Goal: Transaction & Acquisition: Subscribe to service/newsletter

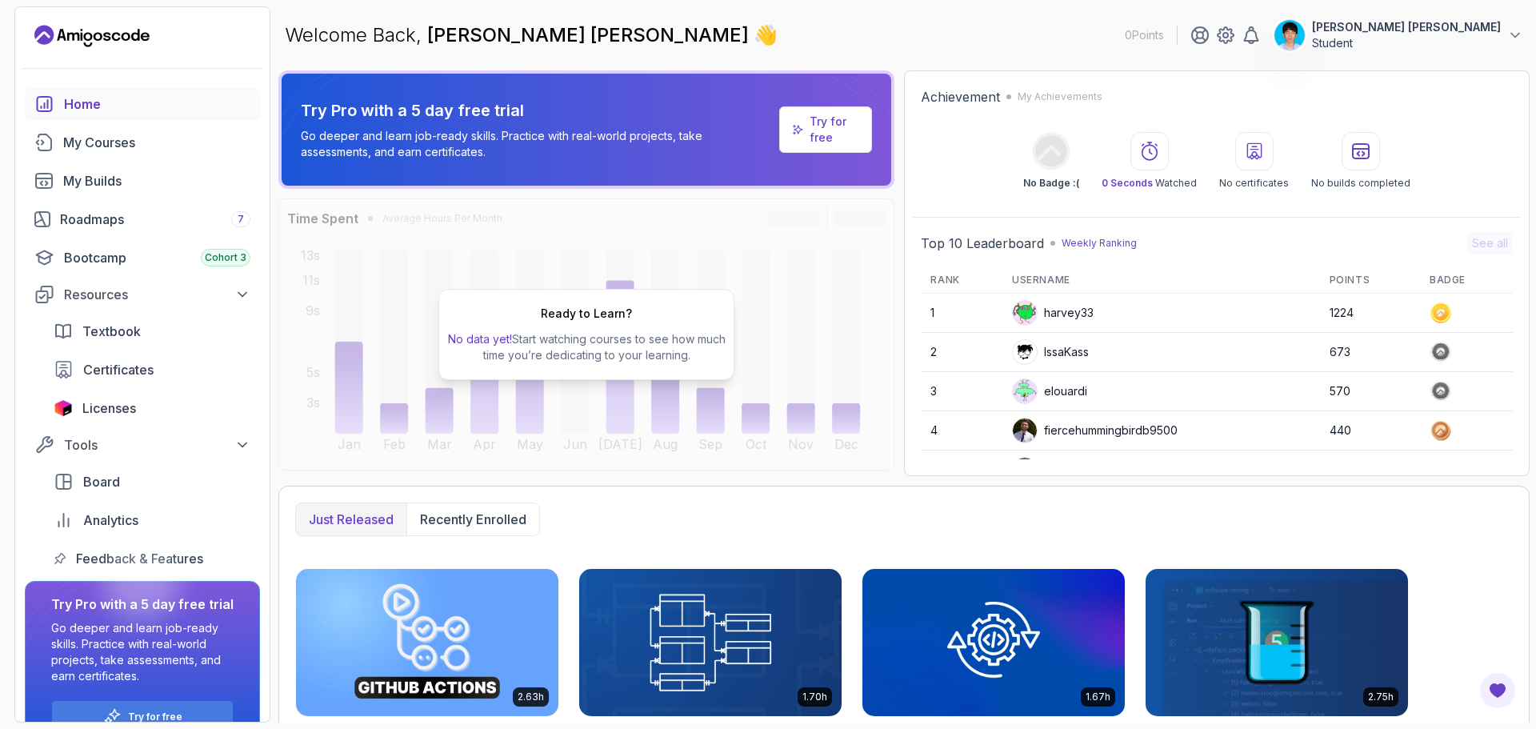
click at [808, 128] on link "Try for free" at bounding box center [825, 129] width 93 height 46
click at [837, 118] on p "Try for free" at bounding box center [835, 130] width 50 height 32
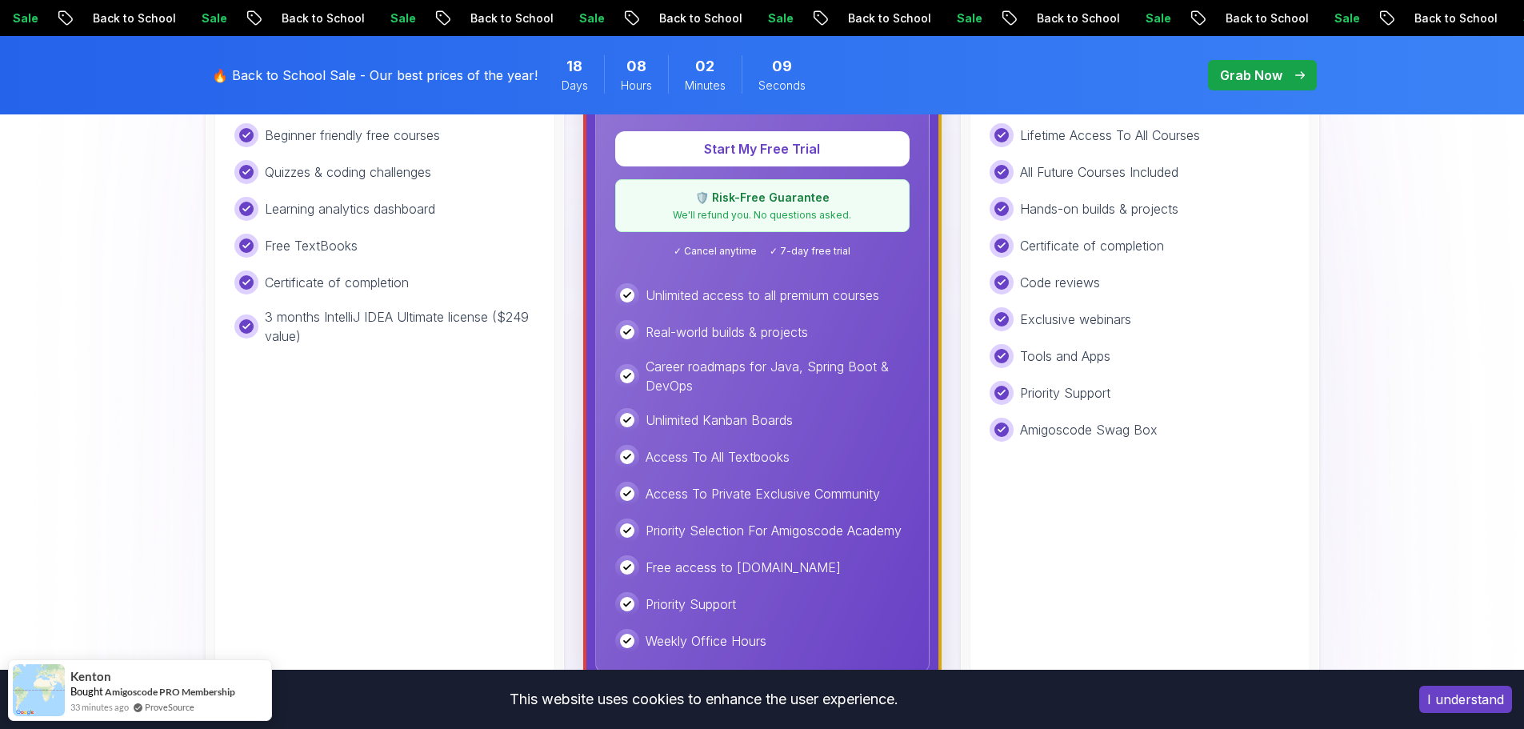
scroll to position [560, 0]
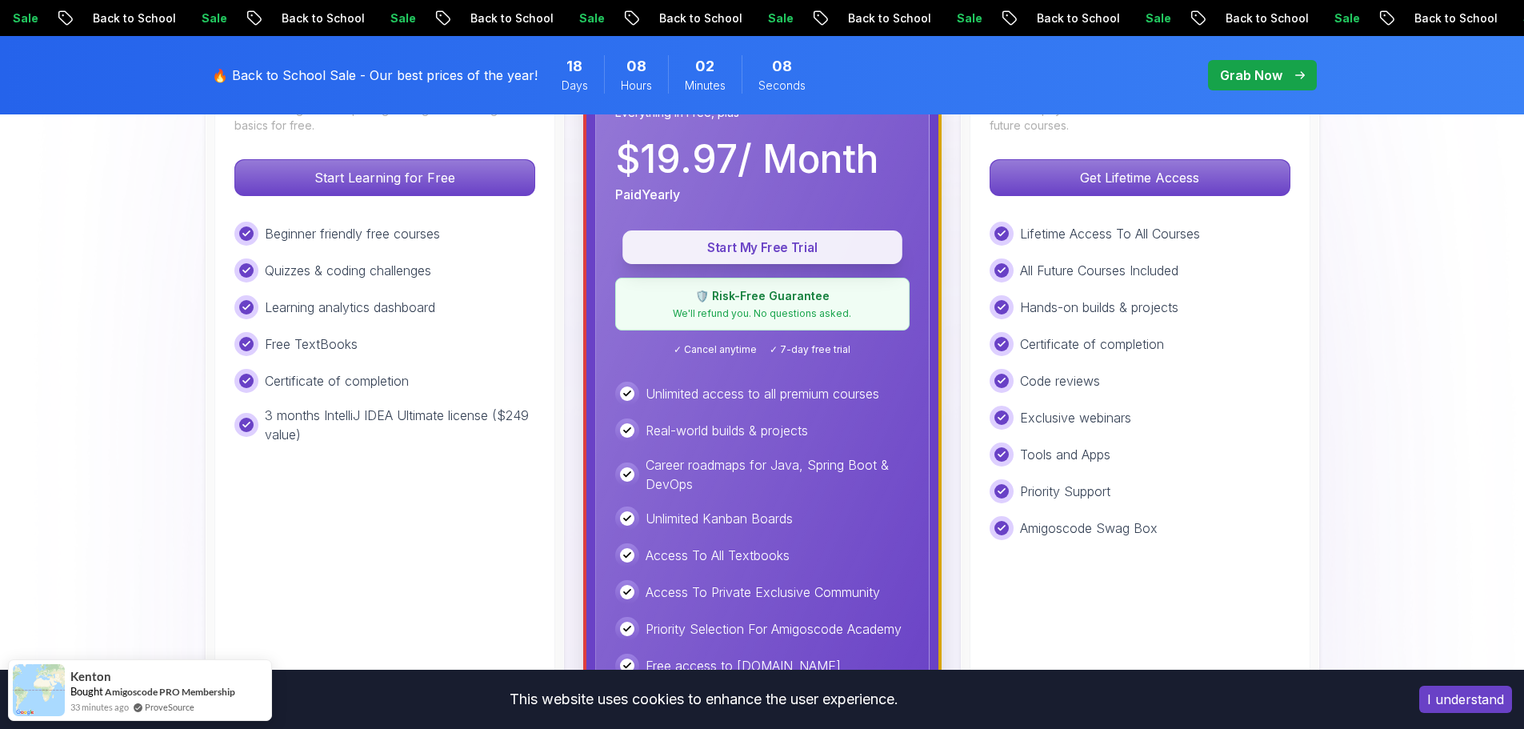
click at [794, 249] on p "Start My Free Trial" at bounding box center [762, 247] width 243 height 18
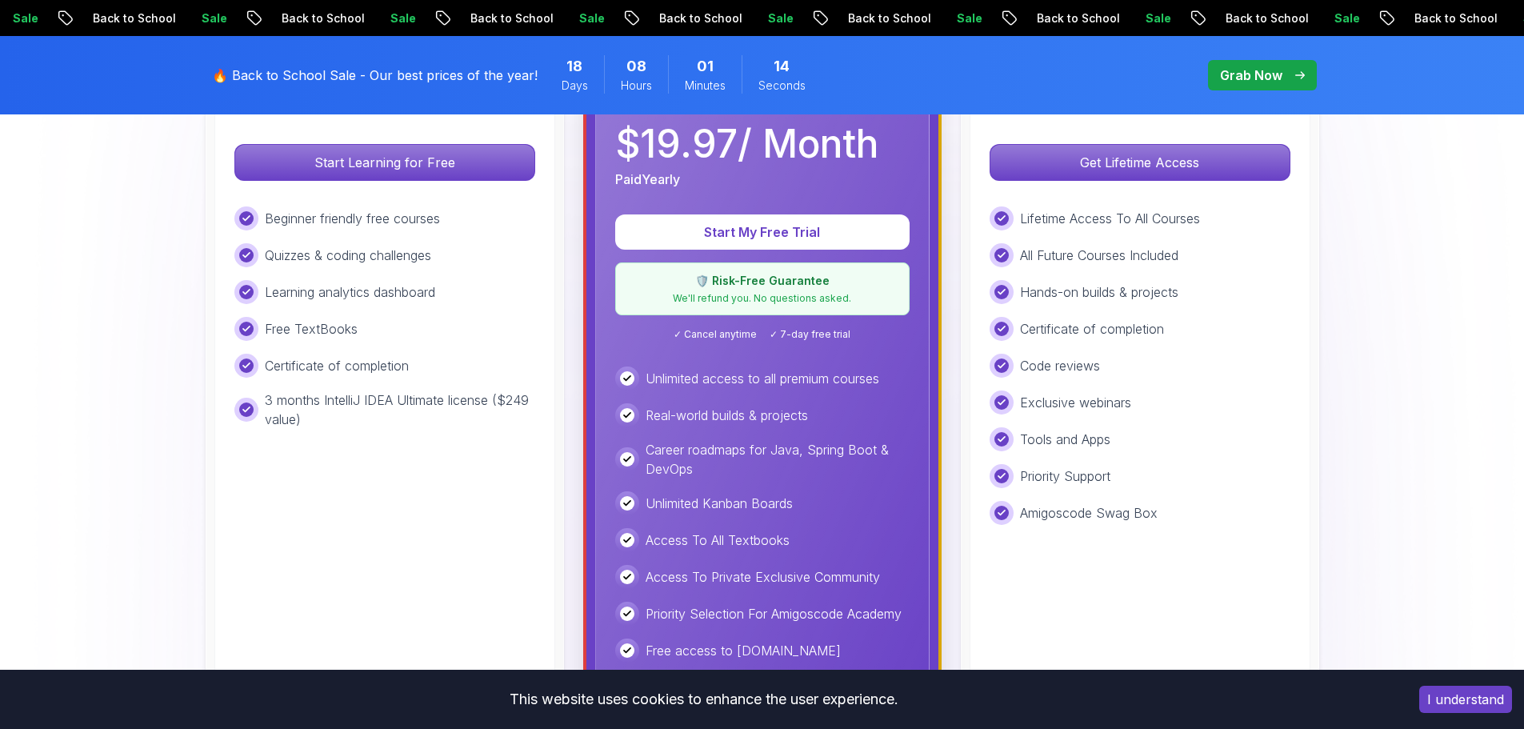
scroll to position [640, 0]
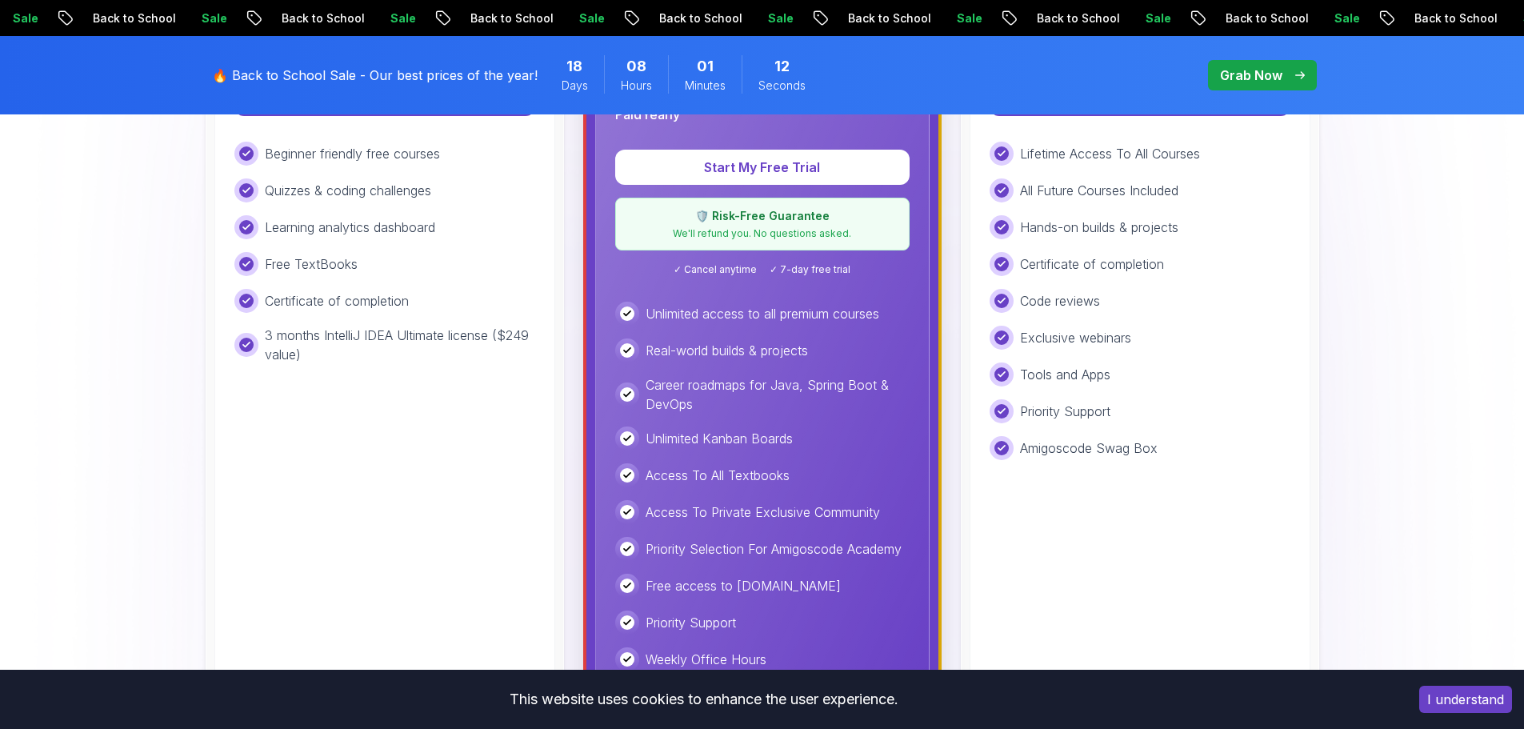
click at [799, 268] on span "✓ 7-day free trial" at bounding box center [810, 269] width 81 height 13
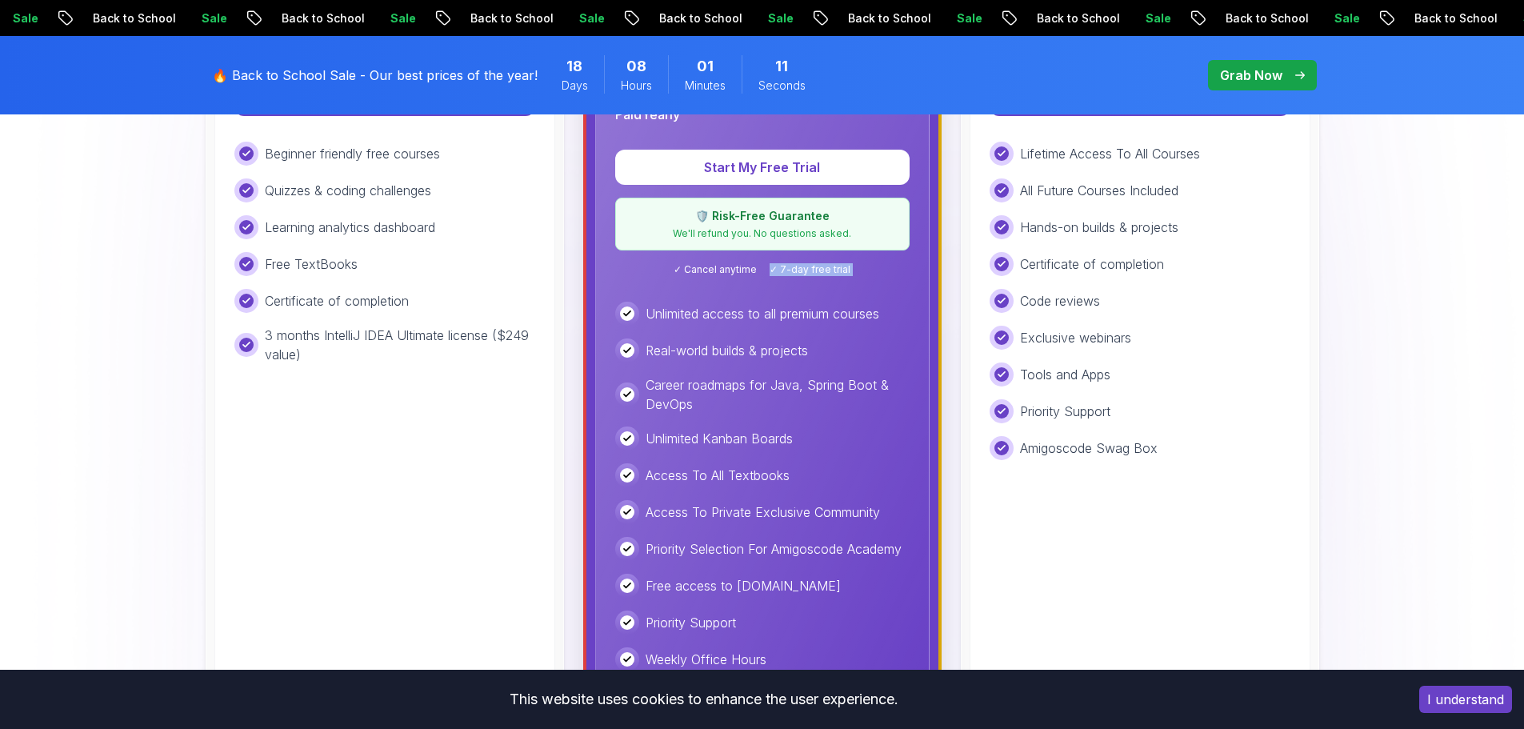
click at [799, 268] on span "✓ 7-day free trial" at bounding box center [810, 269] width 81 height 13
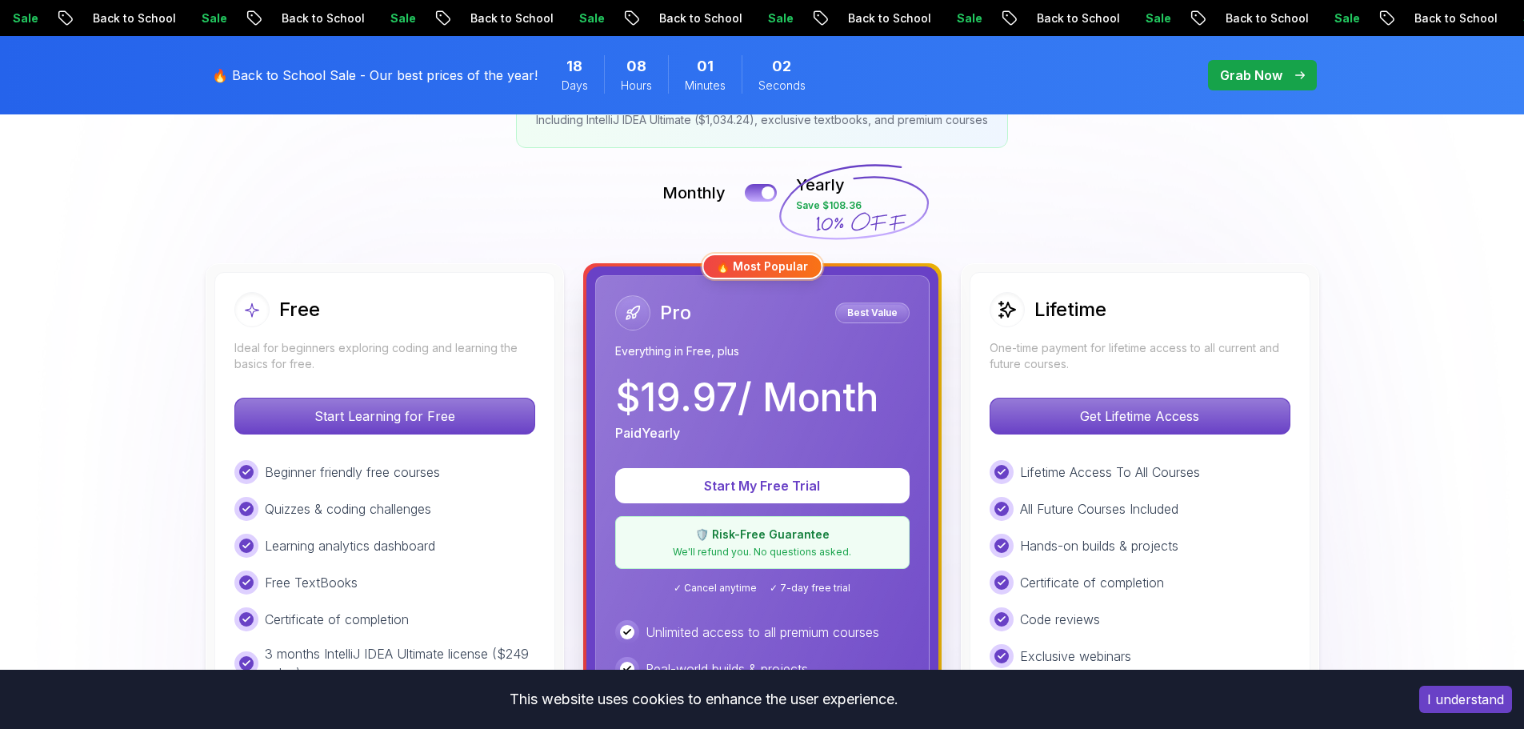
scroll to position [320, 0]
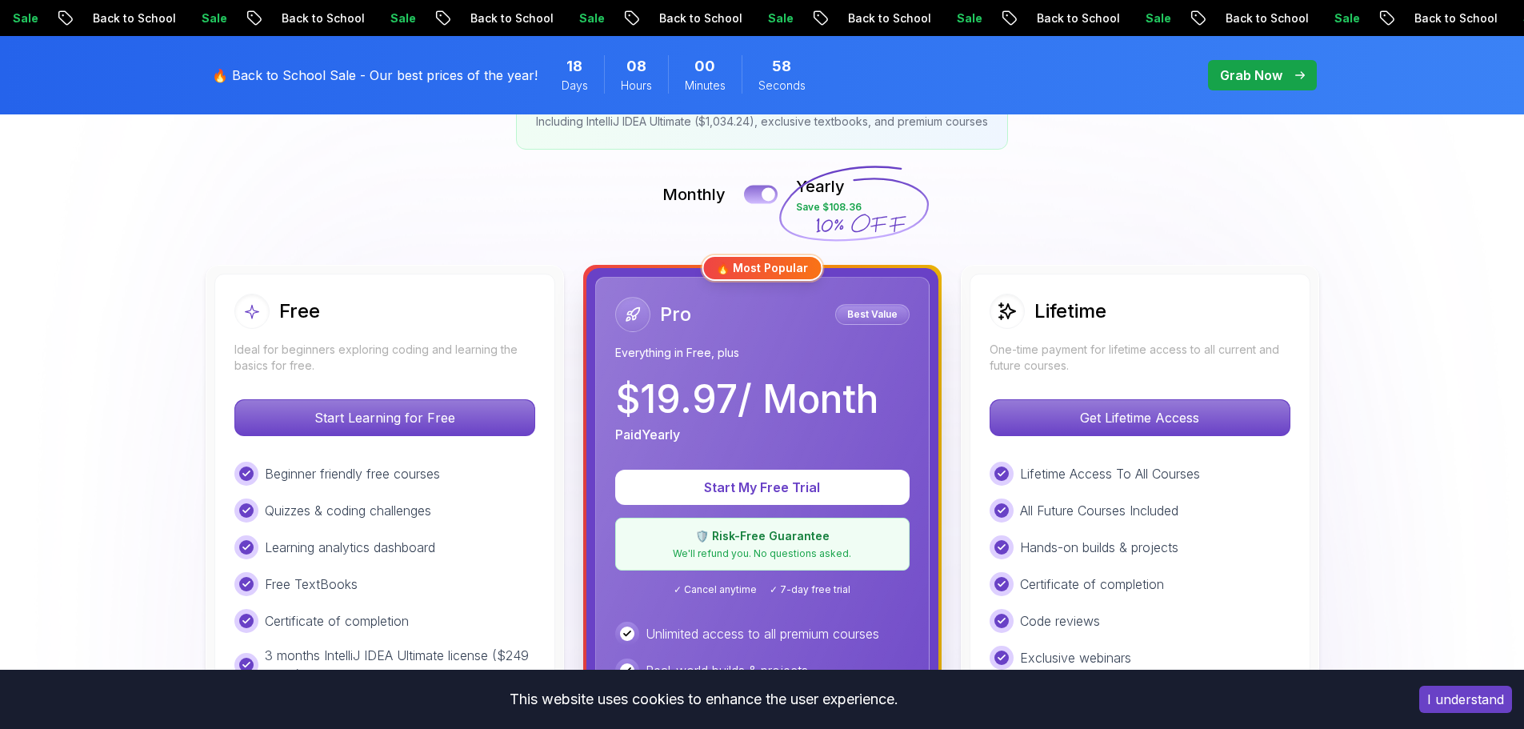
click at [762, 187] on button at bounding box center [761, 194] width 34 height 18
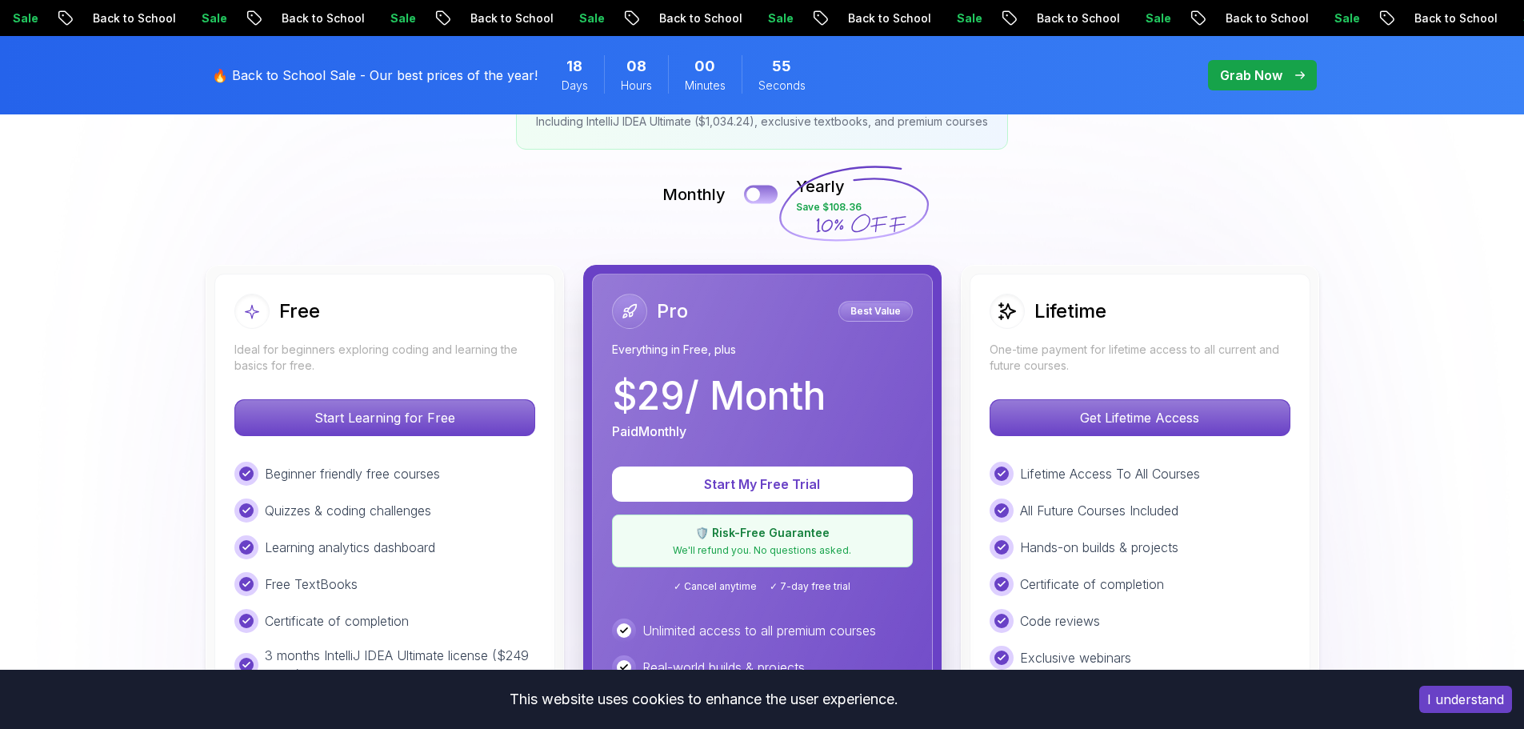
click at [762, 187] on button at bounding box center [761, 194] width 34 height 18
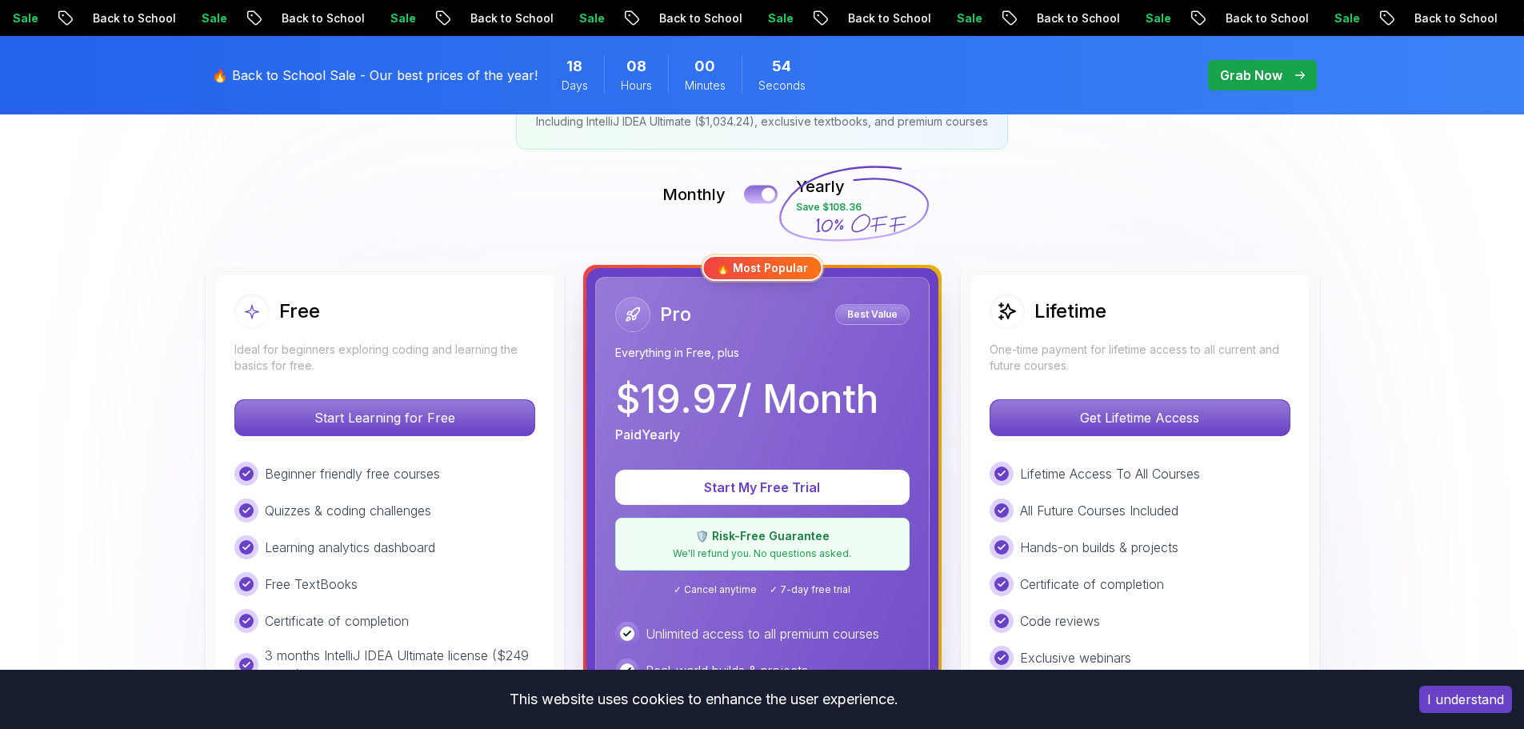
click at [762, 187] on button at bounding box center [761, 194] width 34 height 18
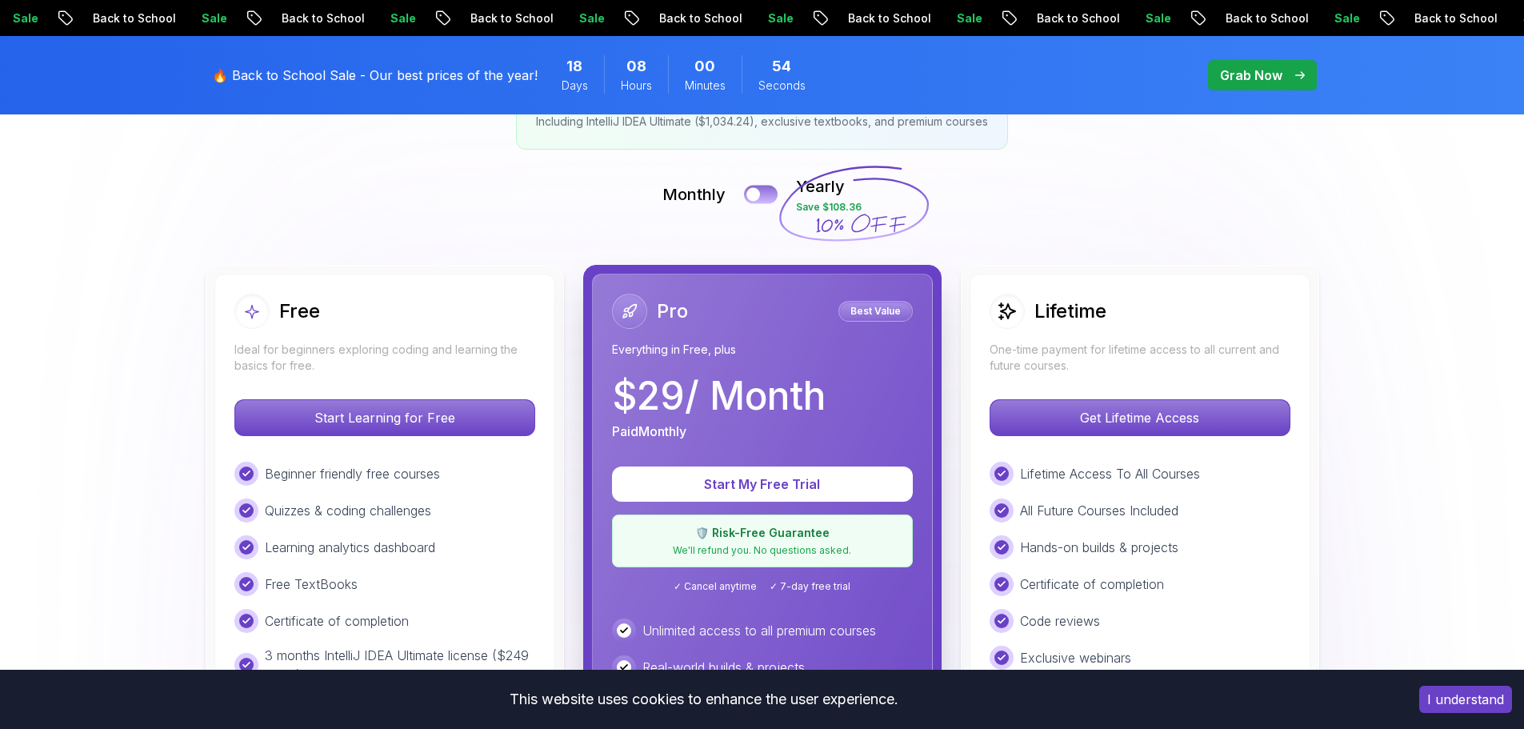
click at [762, 187] on button at bounding box center [761, 194] width 34 height 18
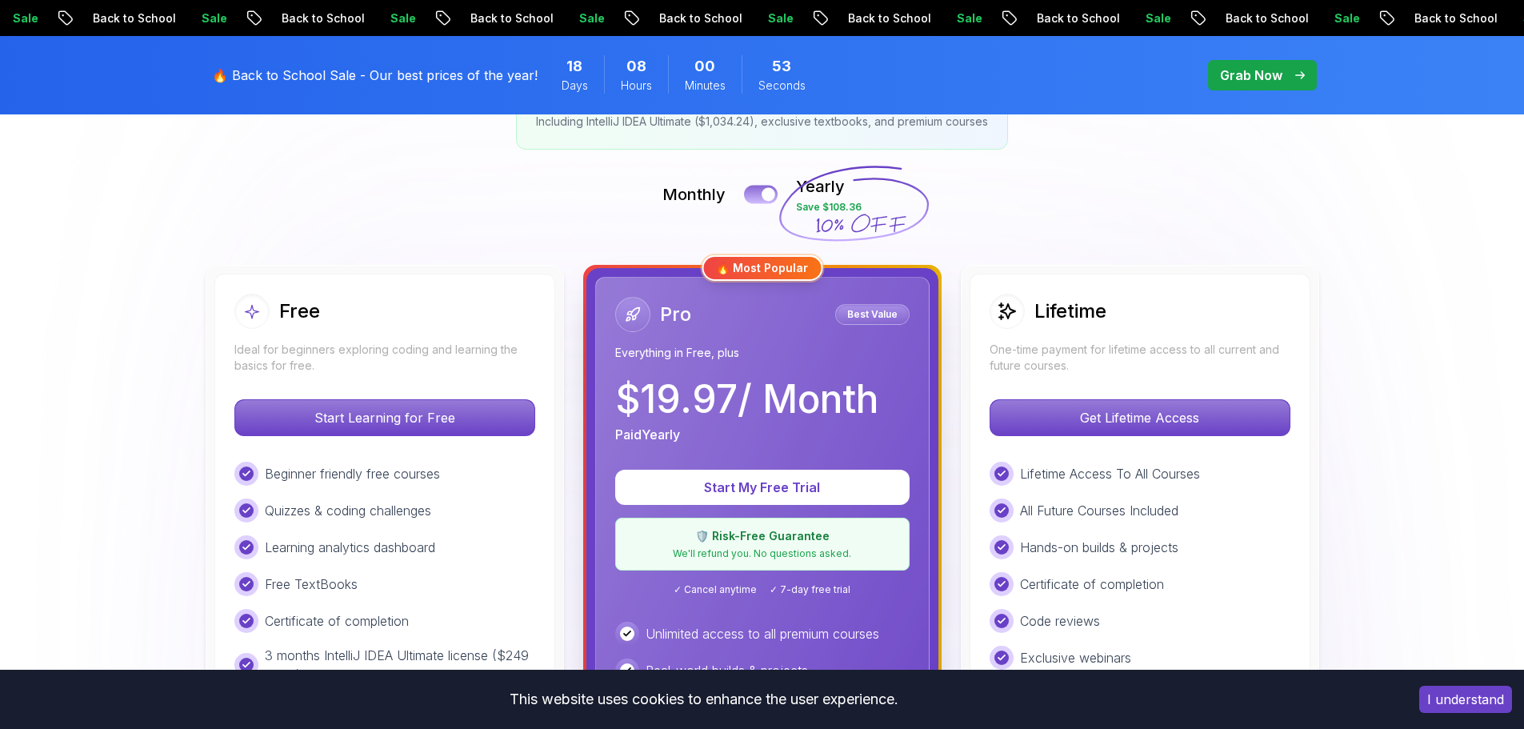
click at [762, 187] on button at bounding box center [761, 194] width 34 height 18
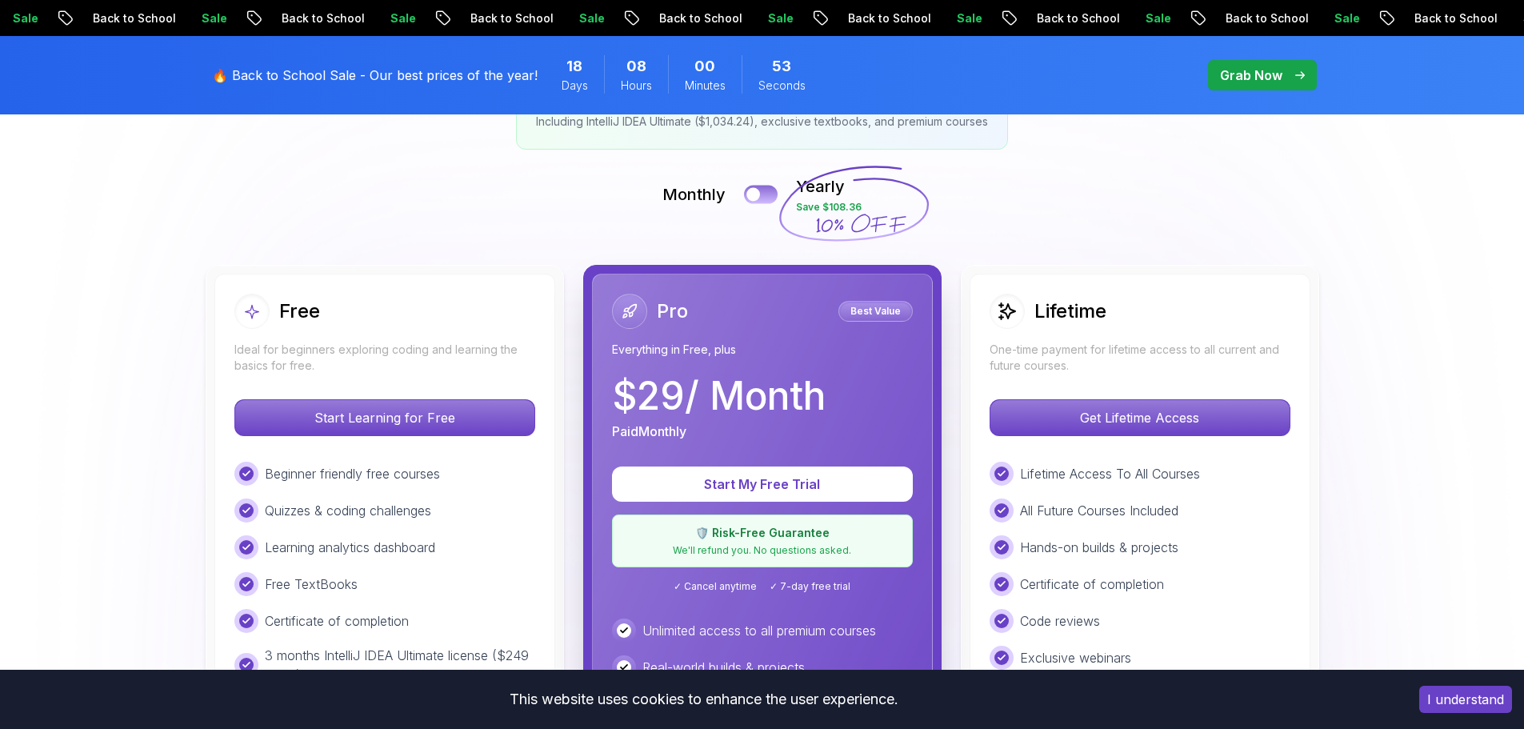
click at [762, 187] on button at bounding box center [761, 194] width 34 height 18
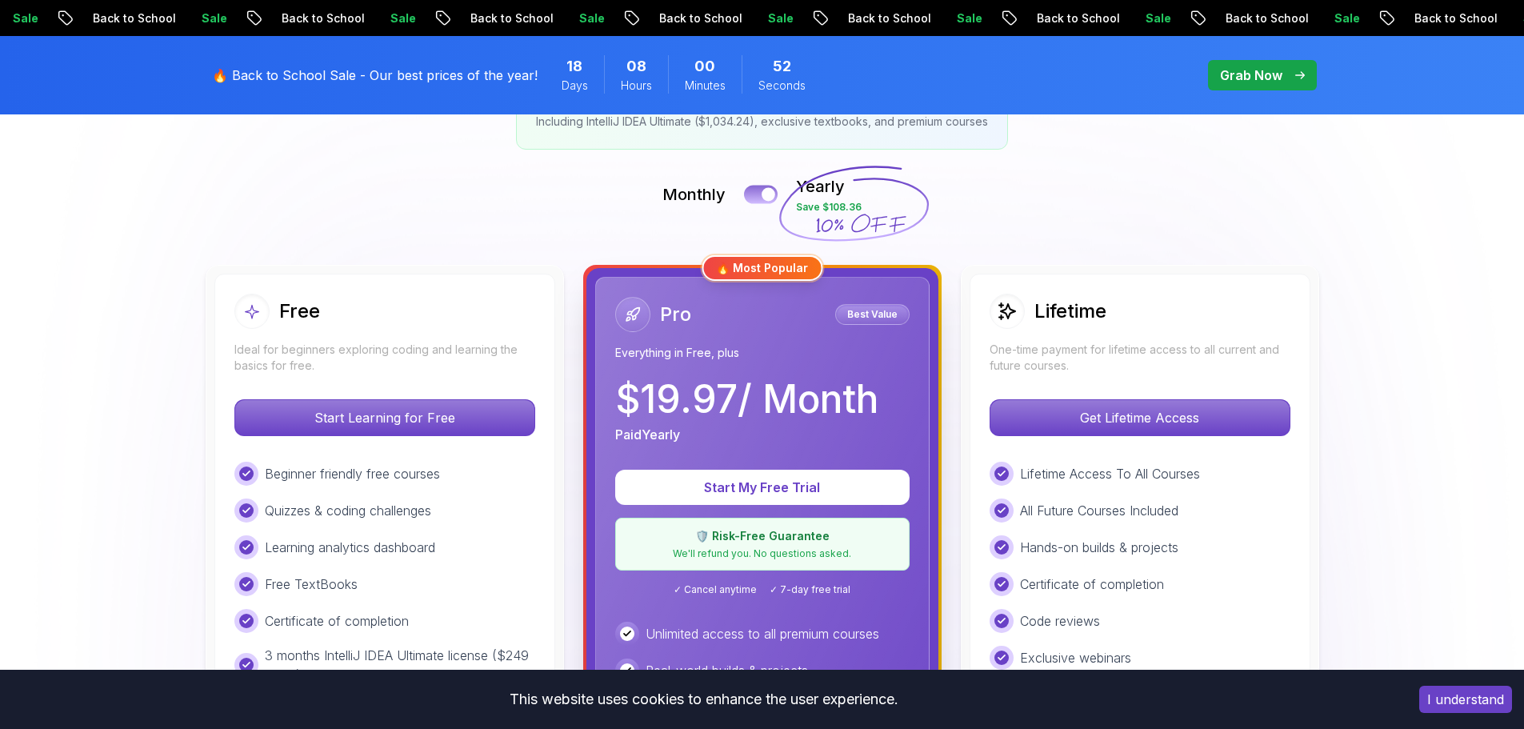
click at [762, 187] on button at bounding box center [761, 194] width 34 height 18
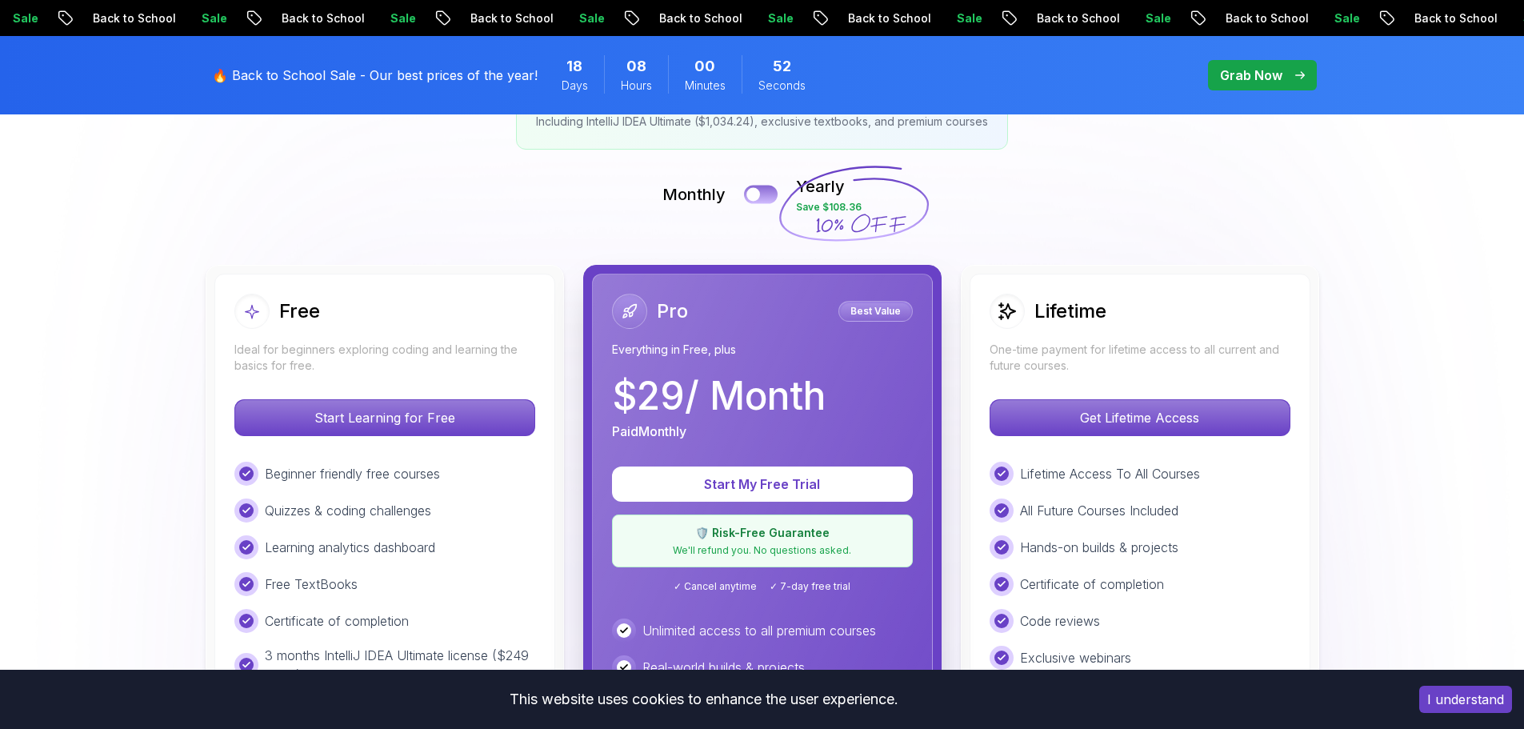
click at [762, 187] on button at bounding box center [761, 194] width 34 height 18
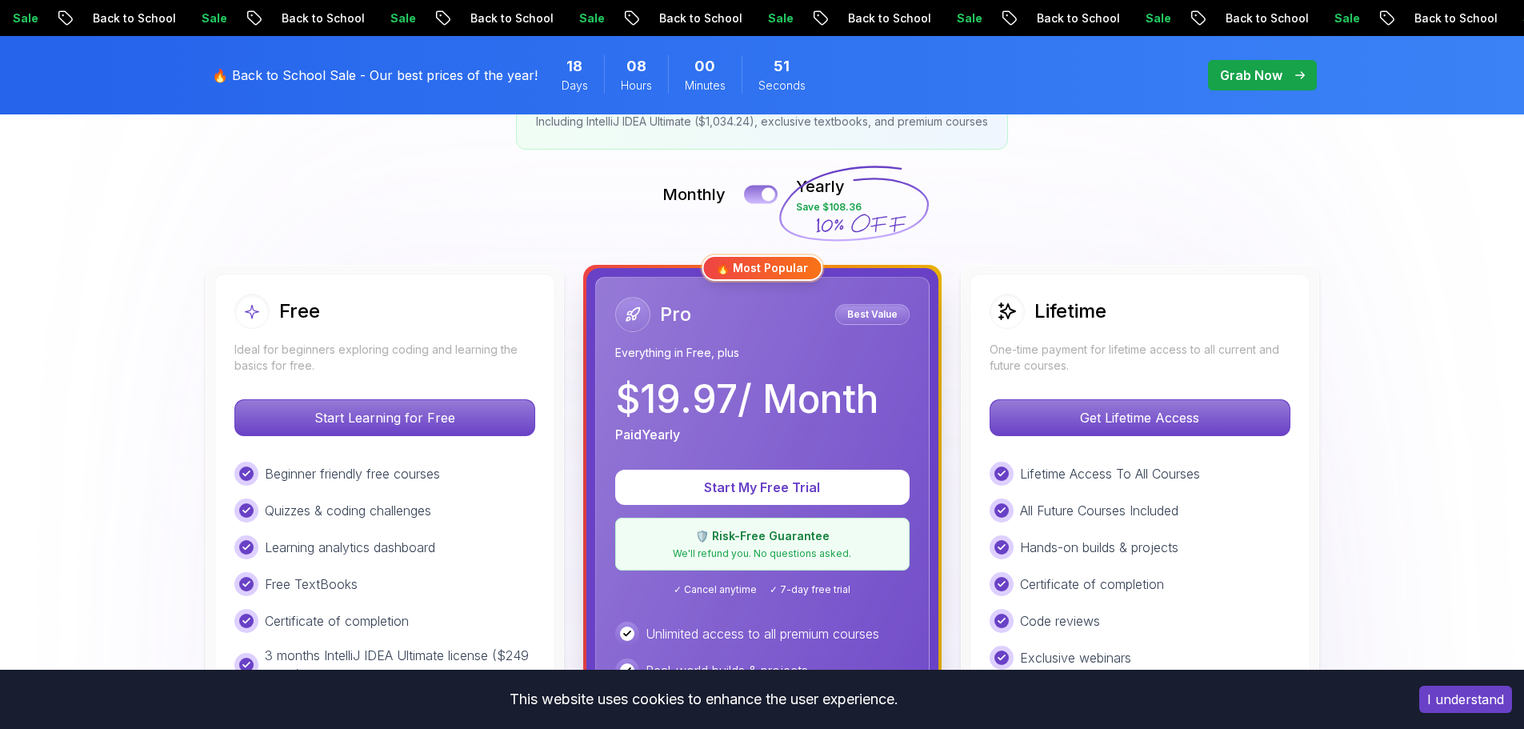
click at [762, 187] on button at bounding box center [761, 194] width 34 height 18
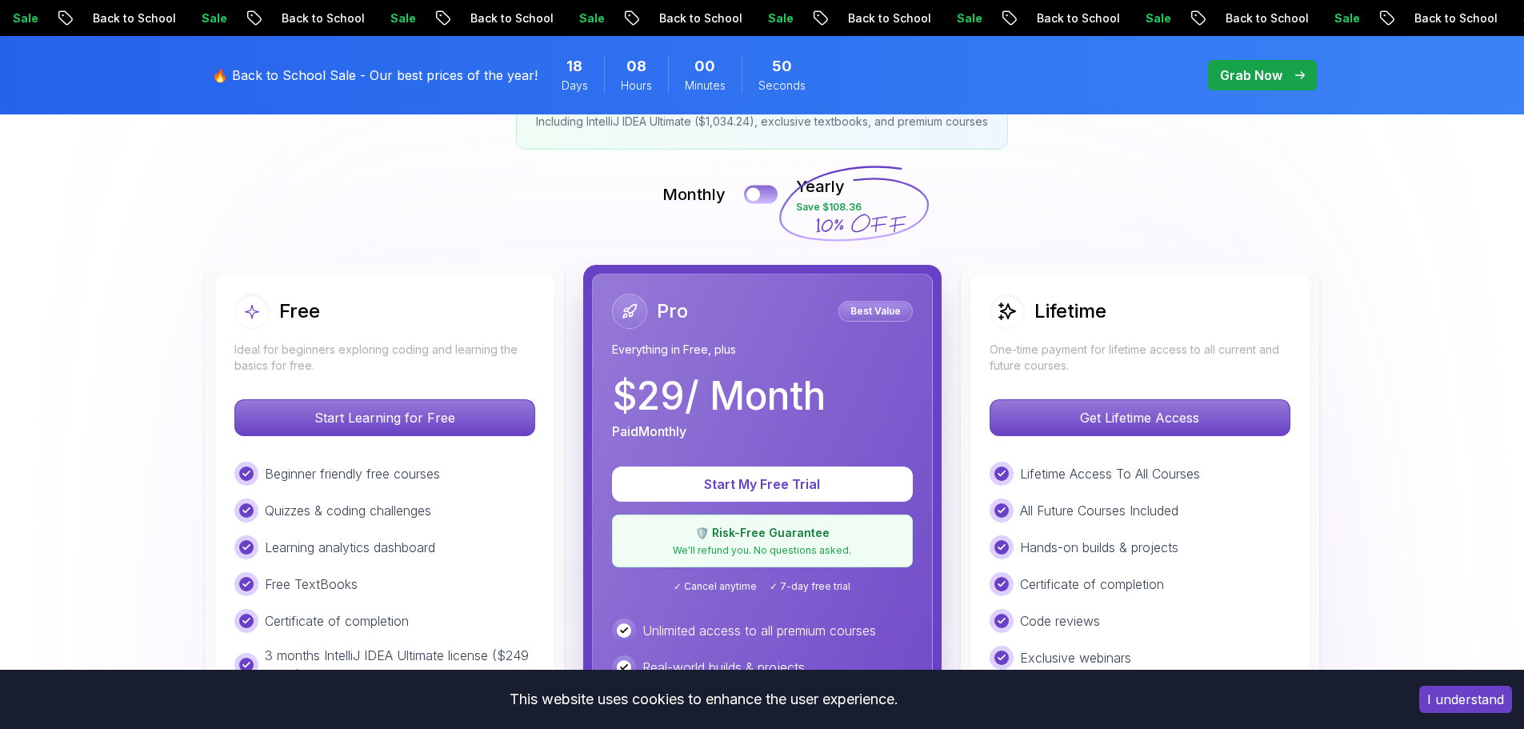
click at [762, 187] on button at bounding box center [761, 194] width 34 height 18
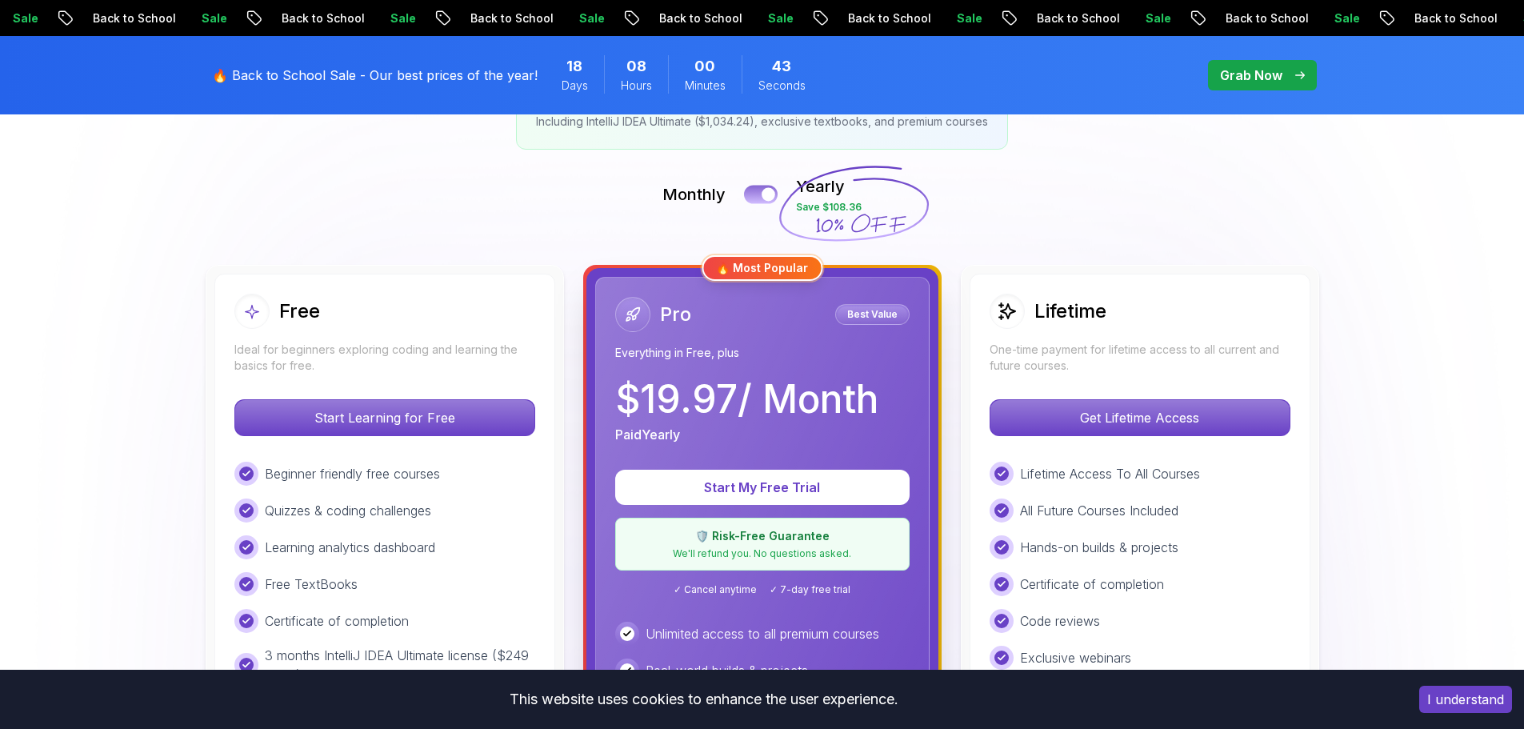
click at [750, 185] on button at bounding box center [761, 194] width 34 height 18
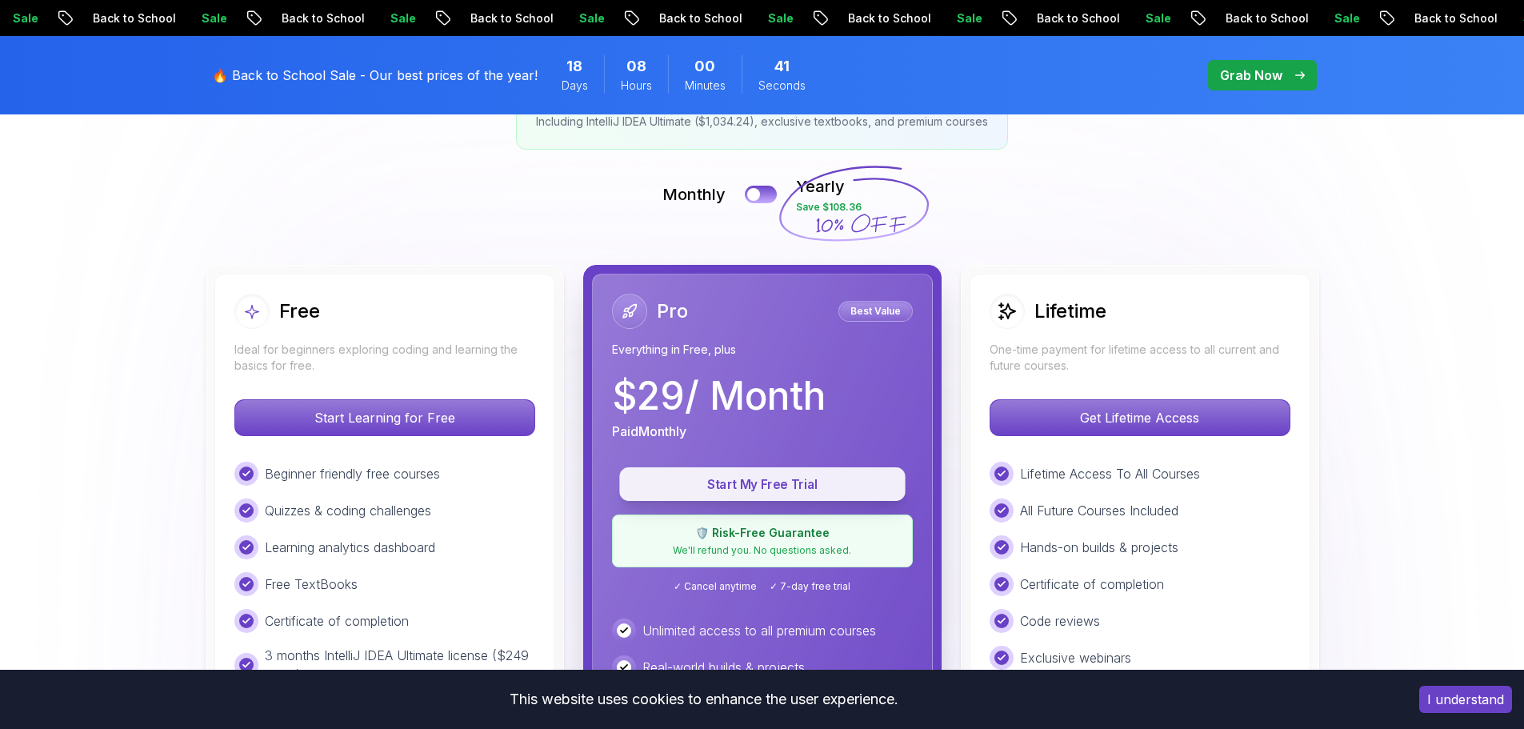
click at [797, 483] on p "Start My Free Trial" at bounding box center [763, 484] width 250 height 18
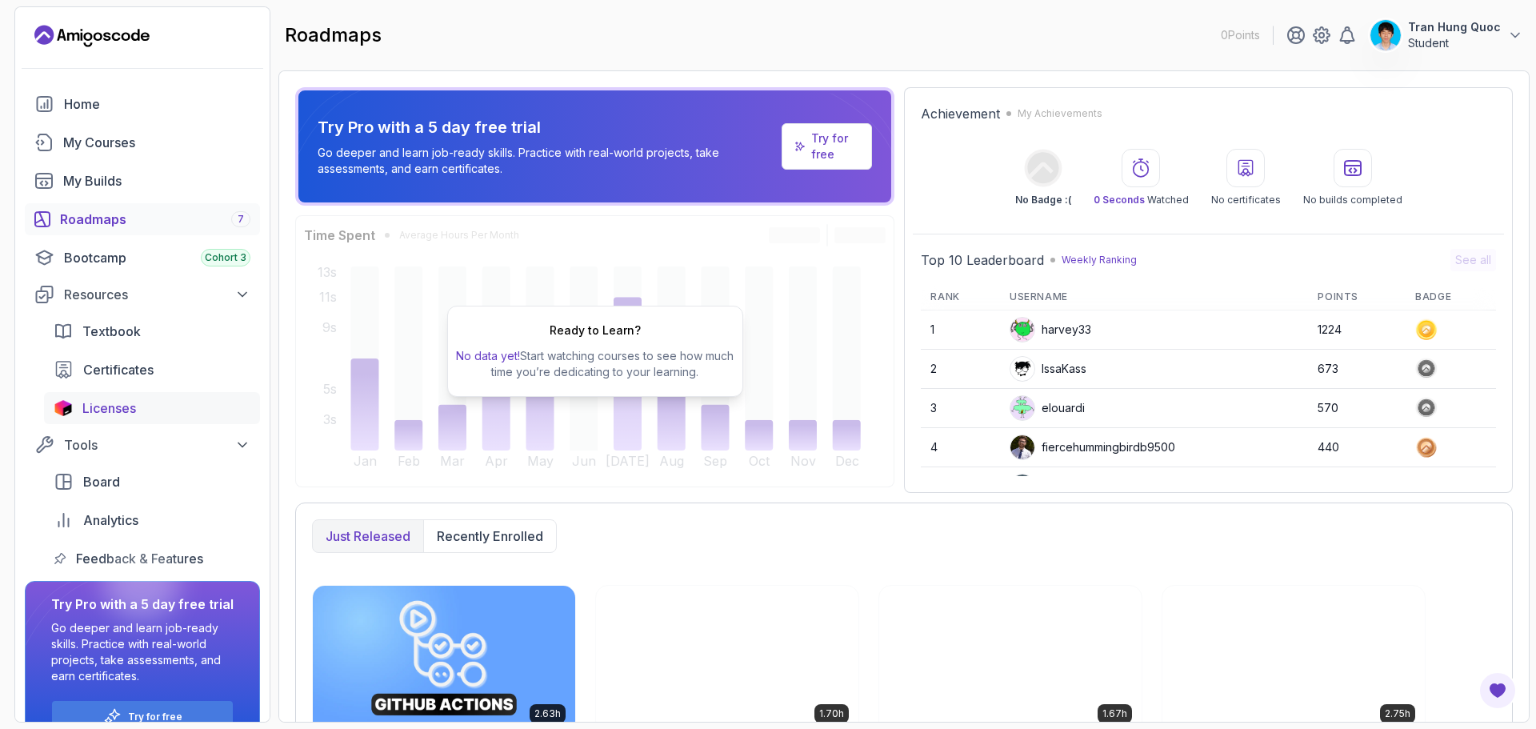
scroll to position [34, 0]
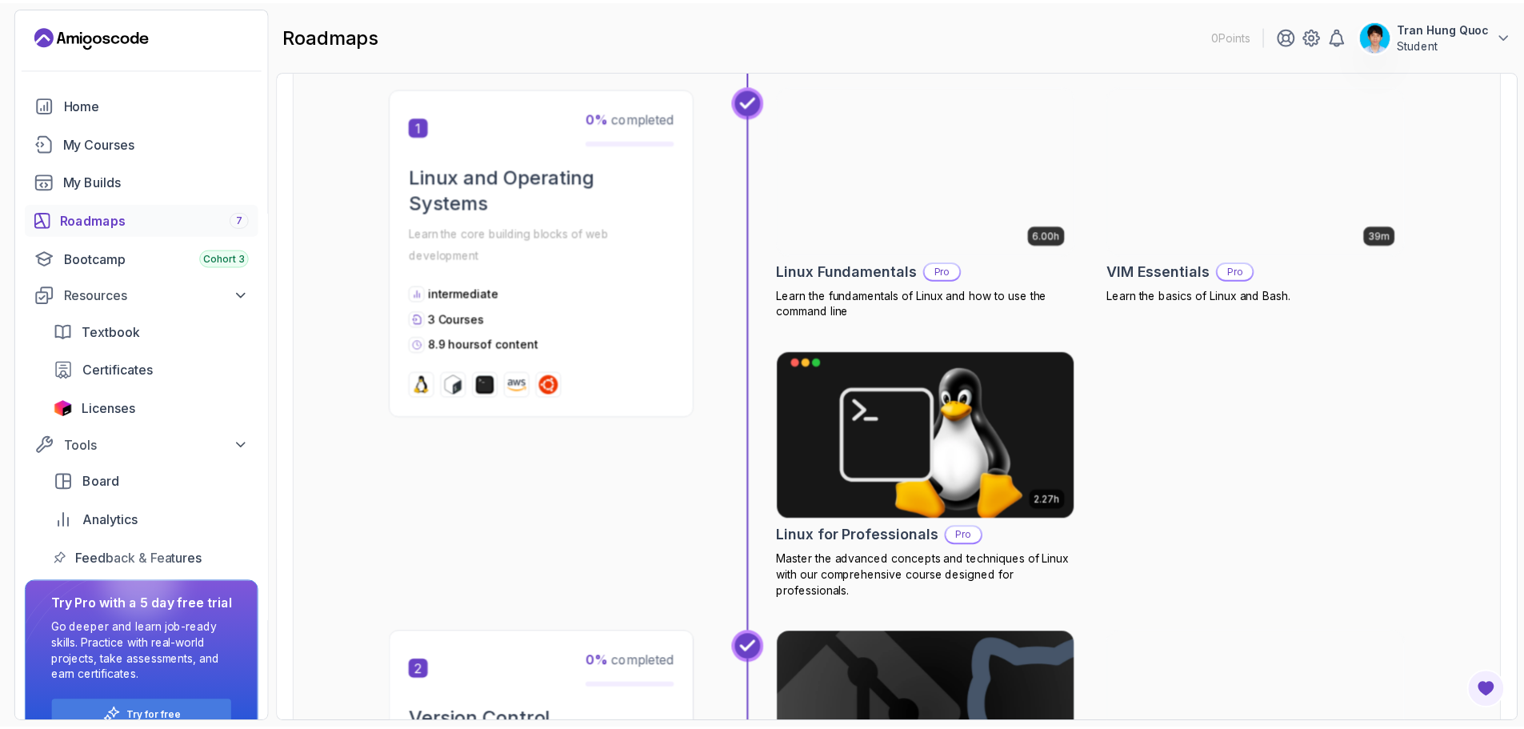
scroll to position [240, 0]
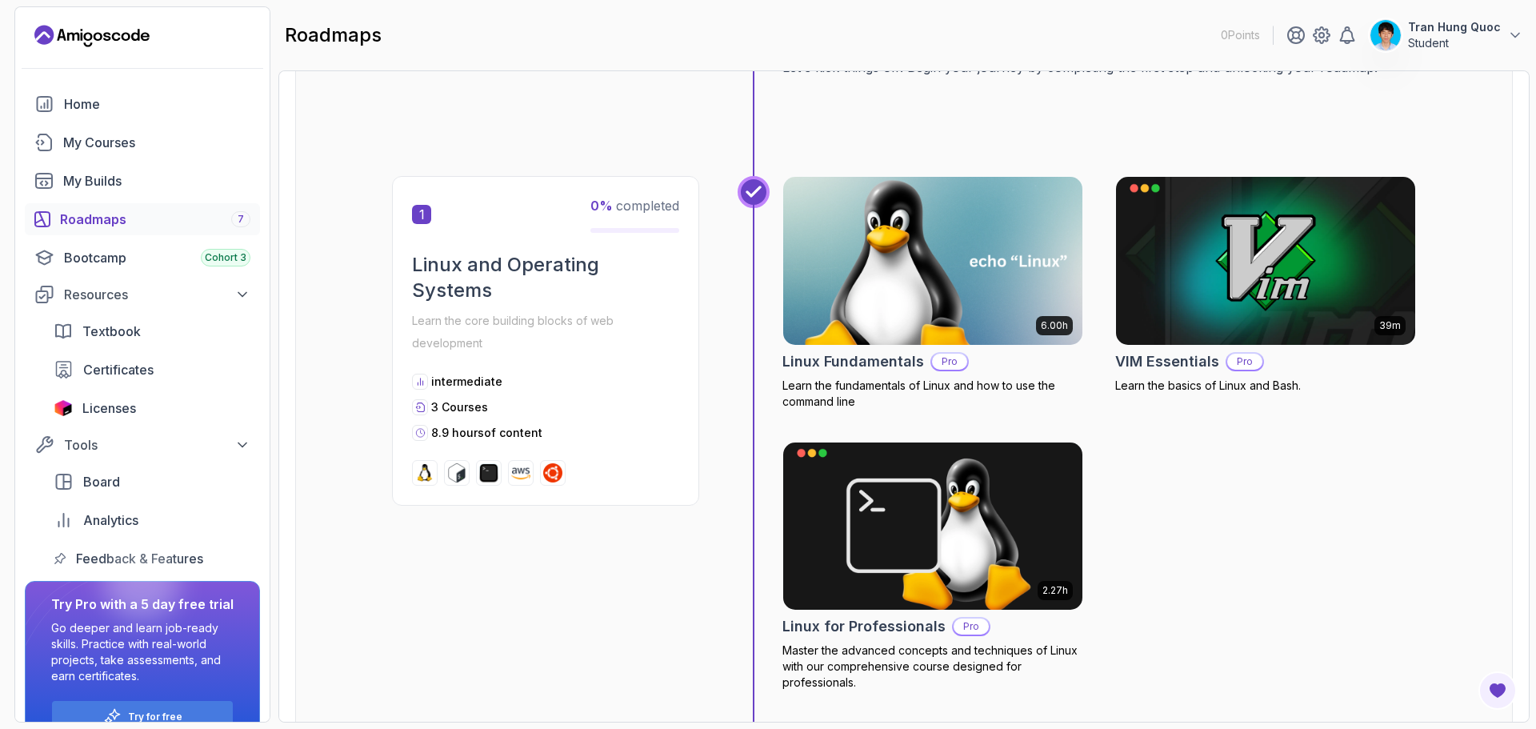
click at [1012, 328] on img at bounding box center [933, 261] width 314 height 176
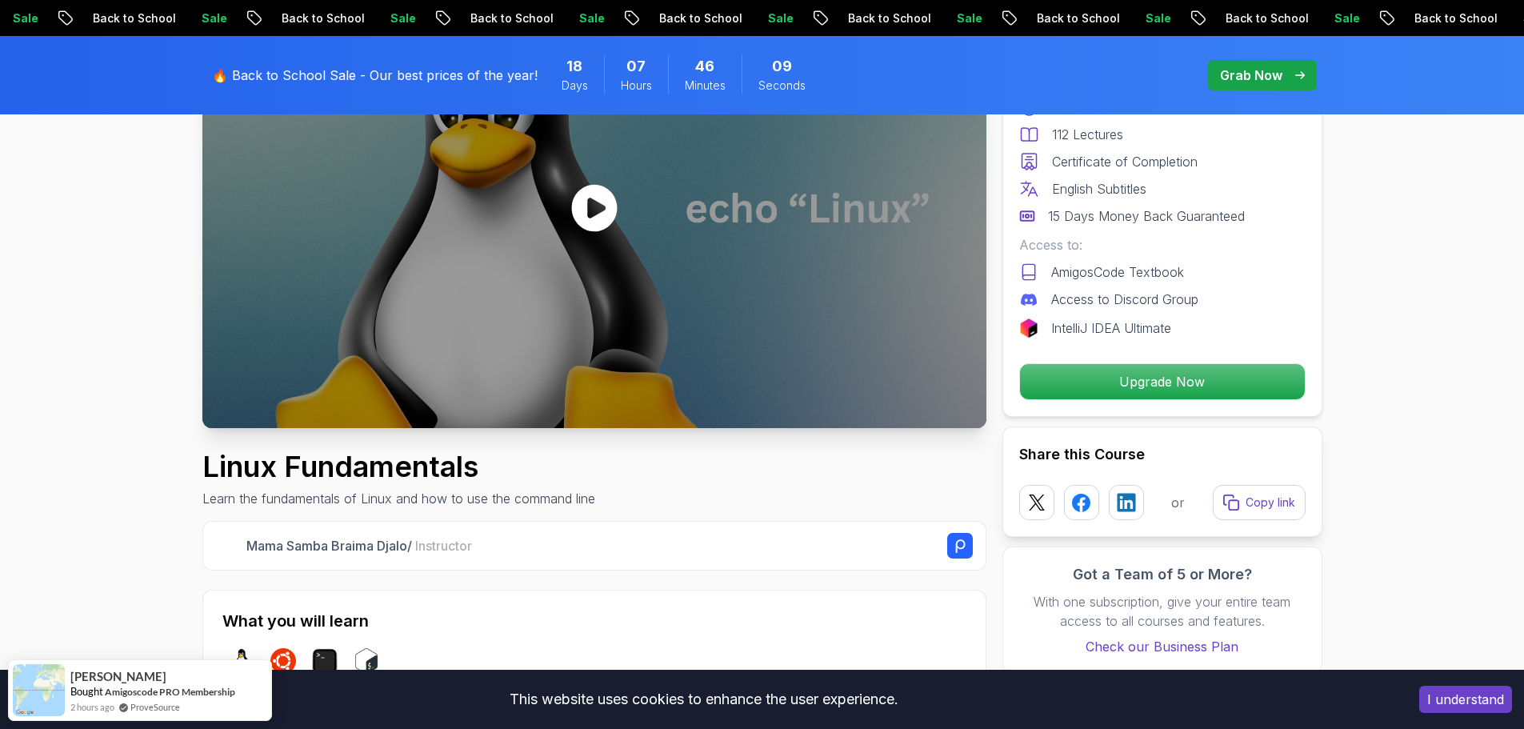
scroll to position [240, 0]
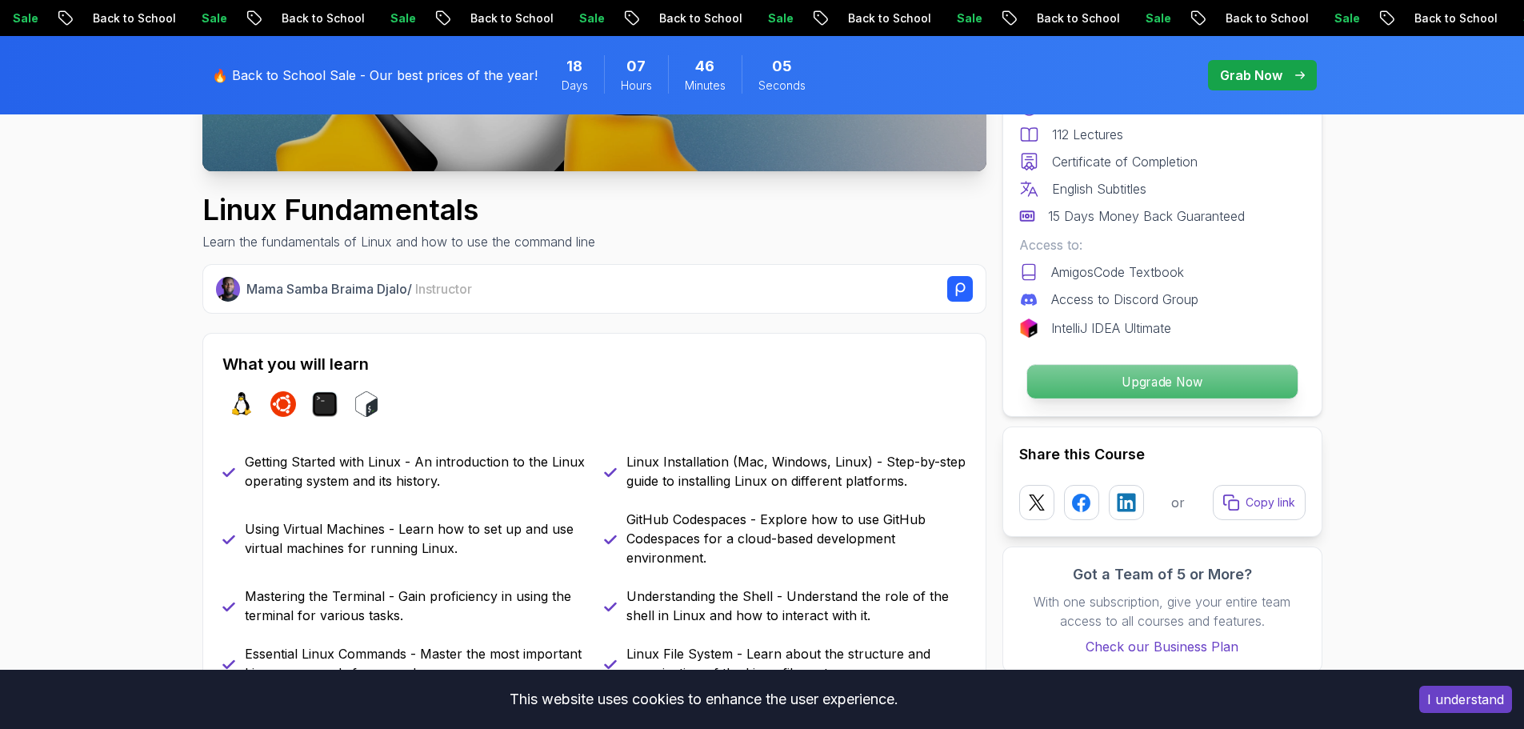
click at [1118, 384] on p "Upgrade Now" at bounding box center [1161, 382] width 270 height 34
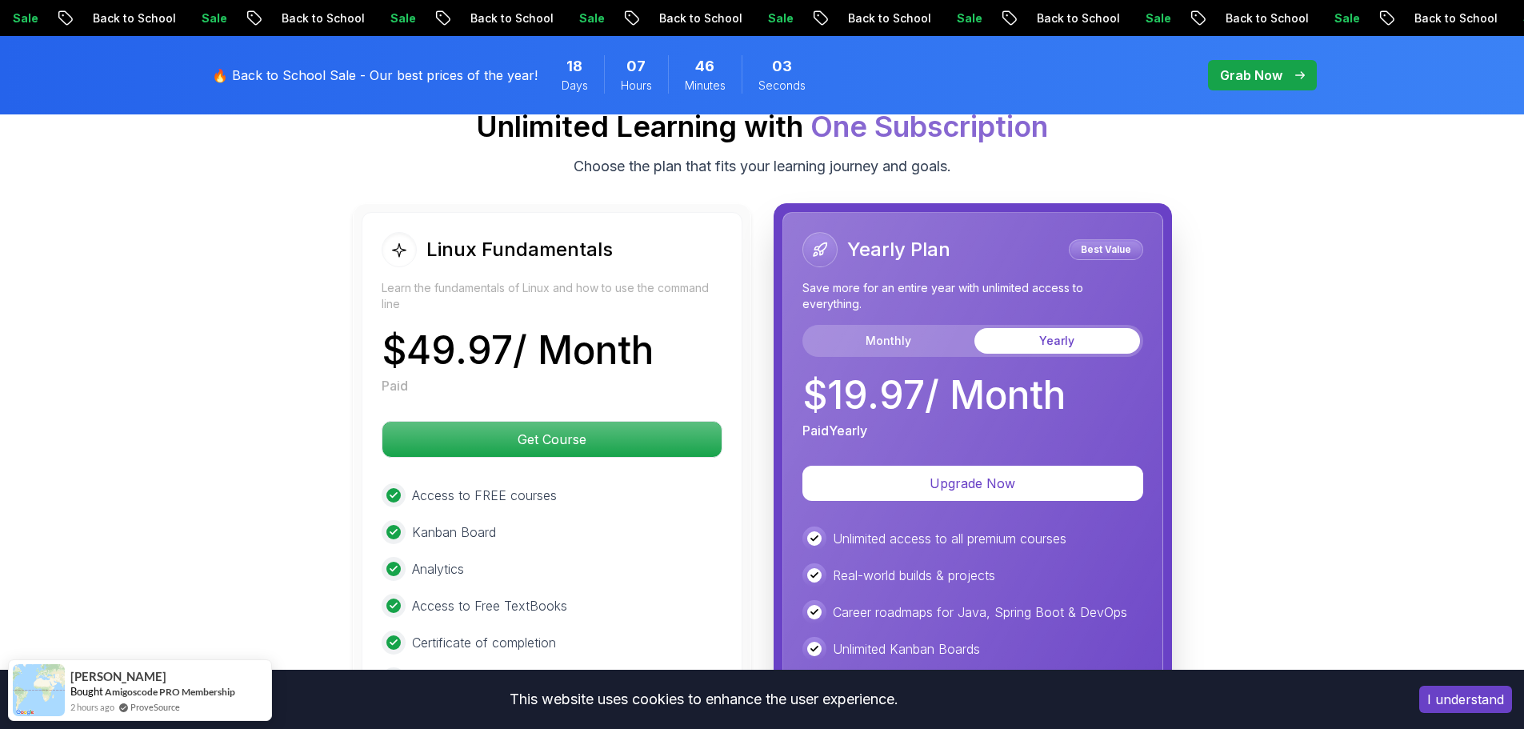
scroll to position [3629, 0]
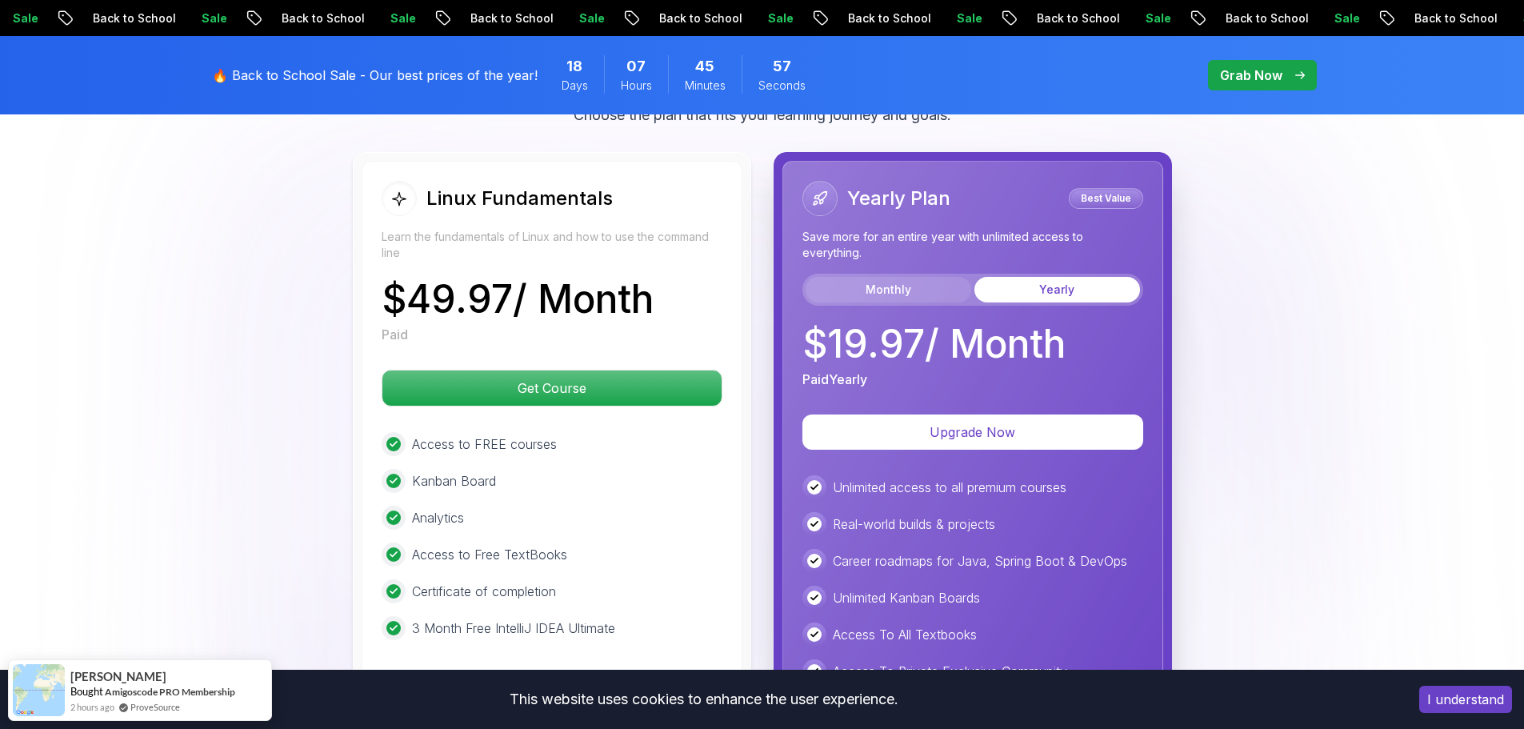
click at [906, 301] on button "Monthly" at bounding box center [889, 290] width 166 height 26
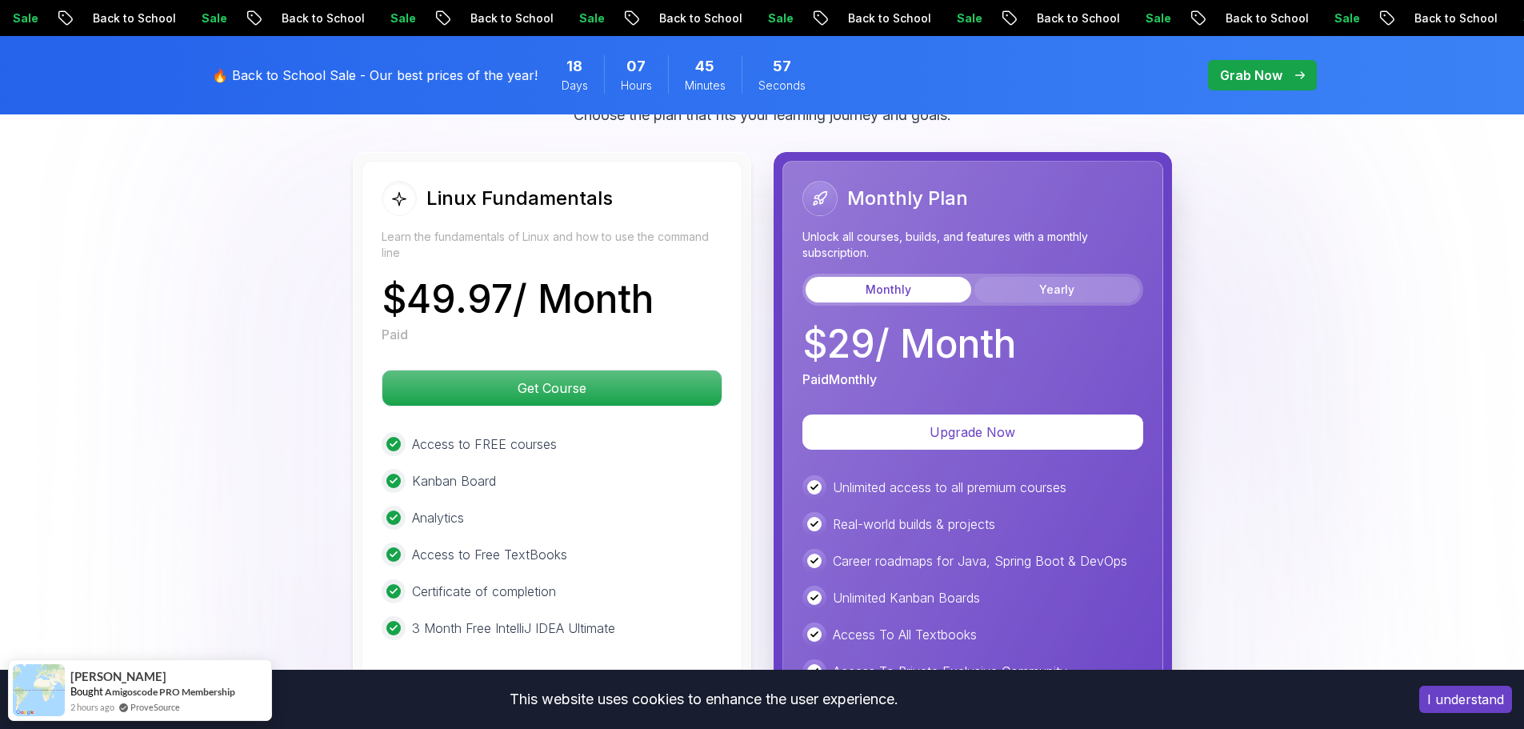
click at [1010, 297] on button "Yearly" at bounding box center [1057, 290] width 166 height 26
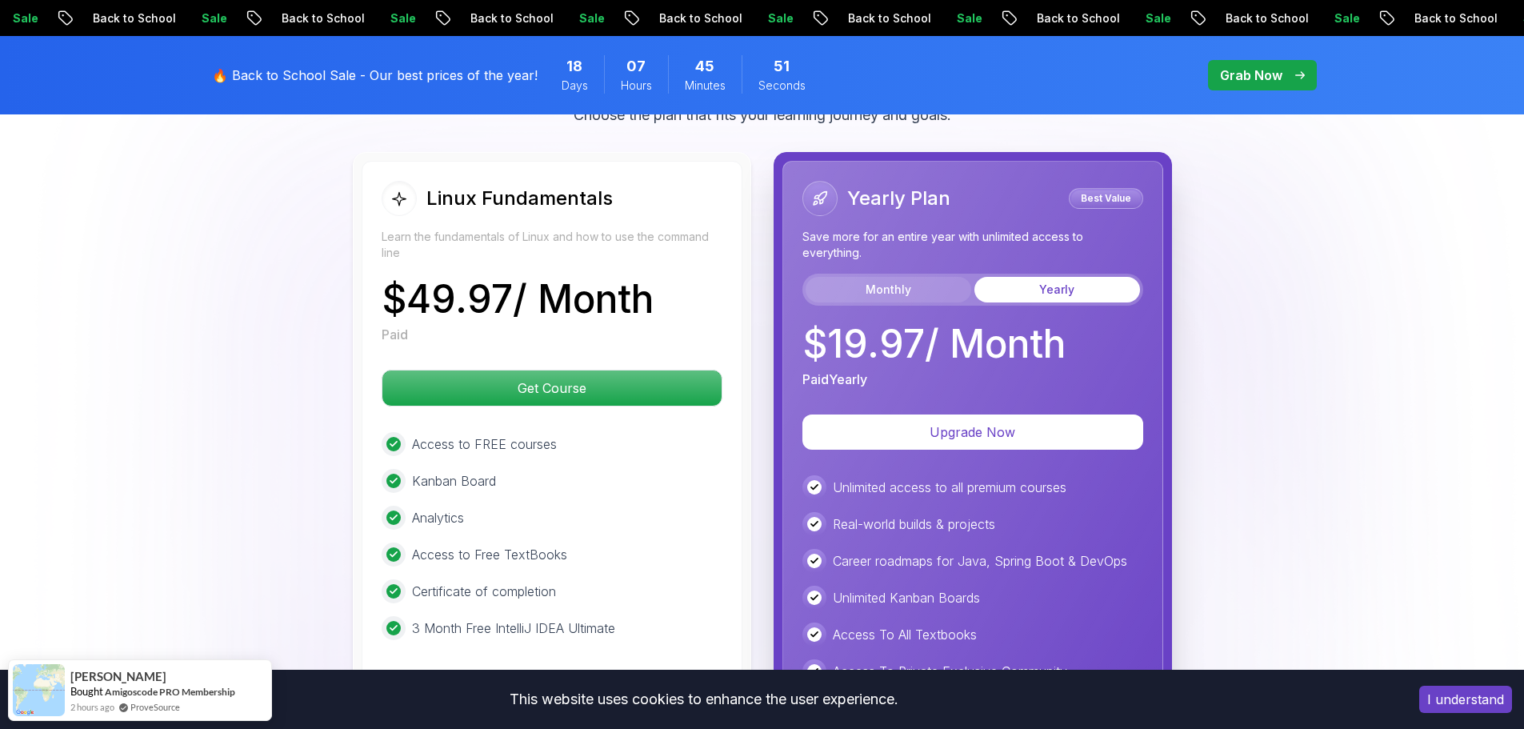
click at [938, 290] on button "Monthly" at bounding box center [889, 290] width 166 height 26
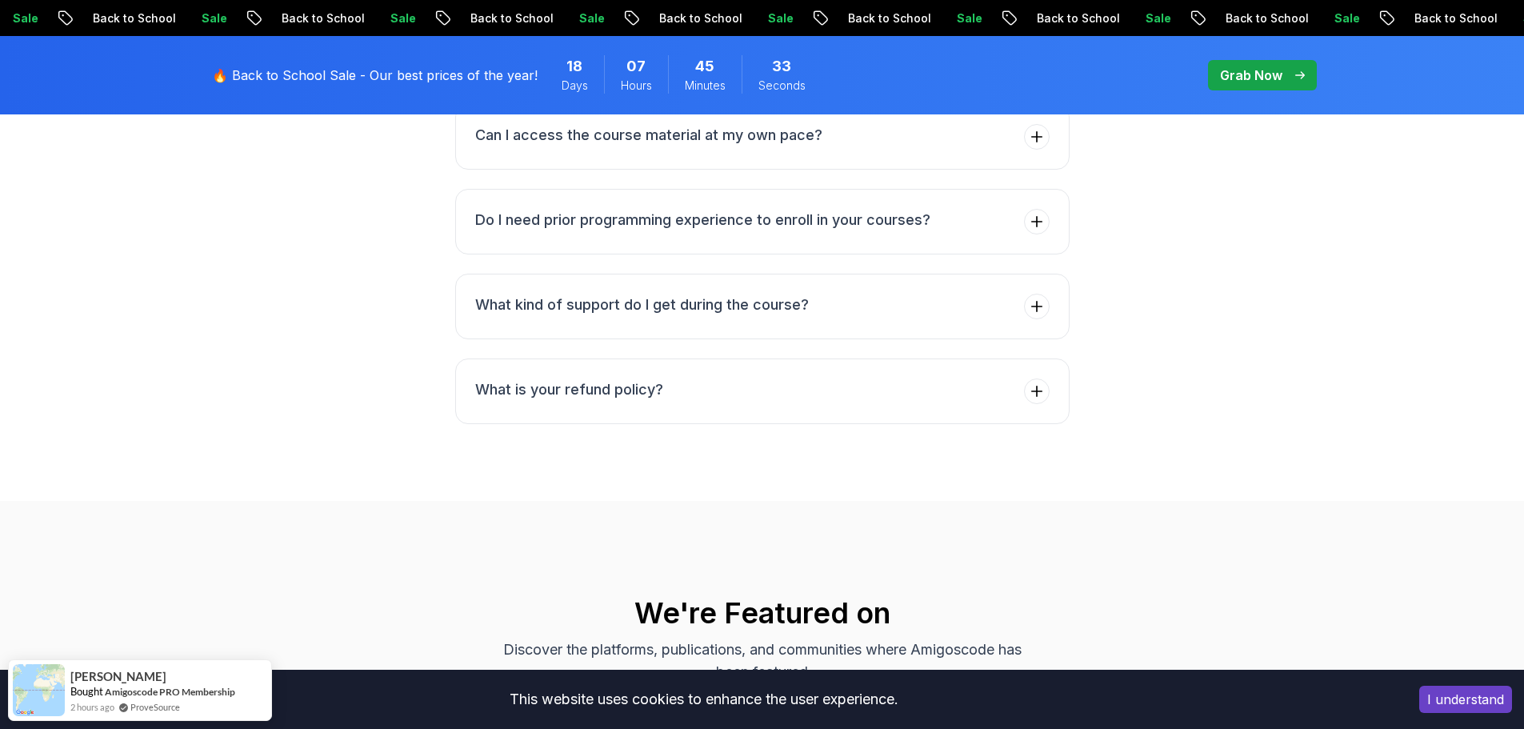
scroll to position [5069, 0]
click at [818, 238] on button "Do I need prior programming experience to enroll in your courses?" at bounding box center [762, 223] width 614 height 66
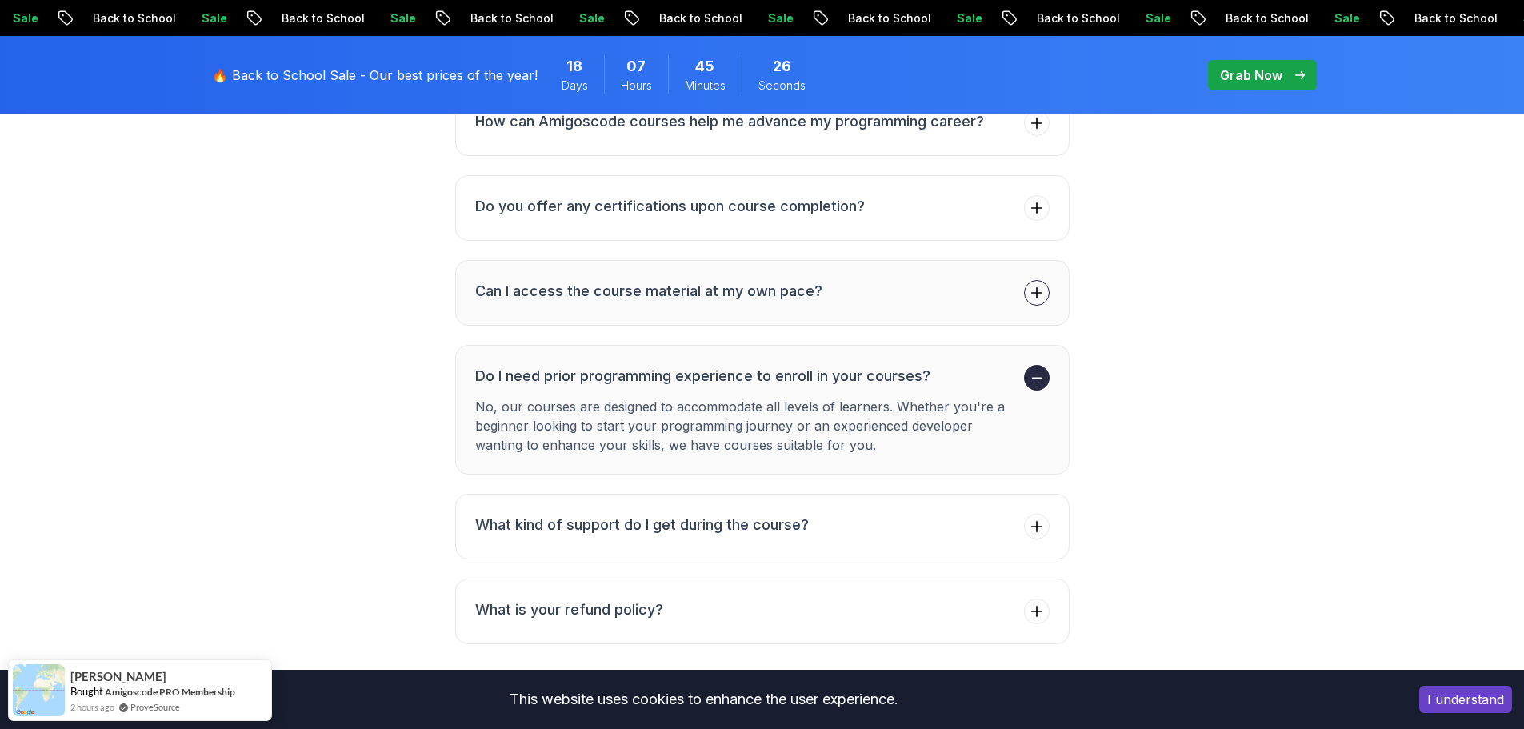
scroll to position [4845, 0]
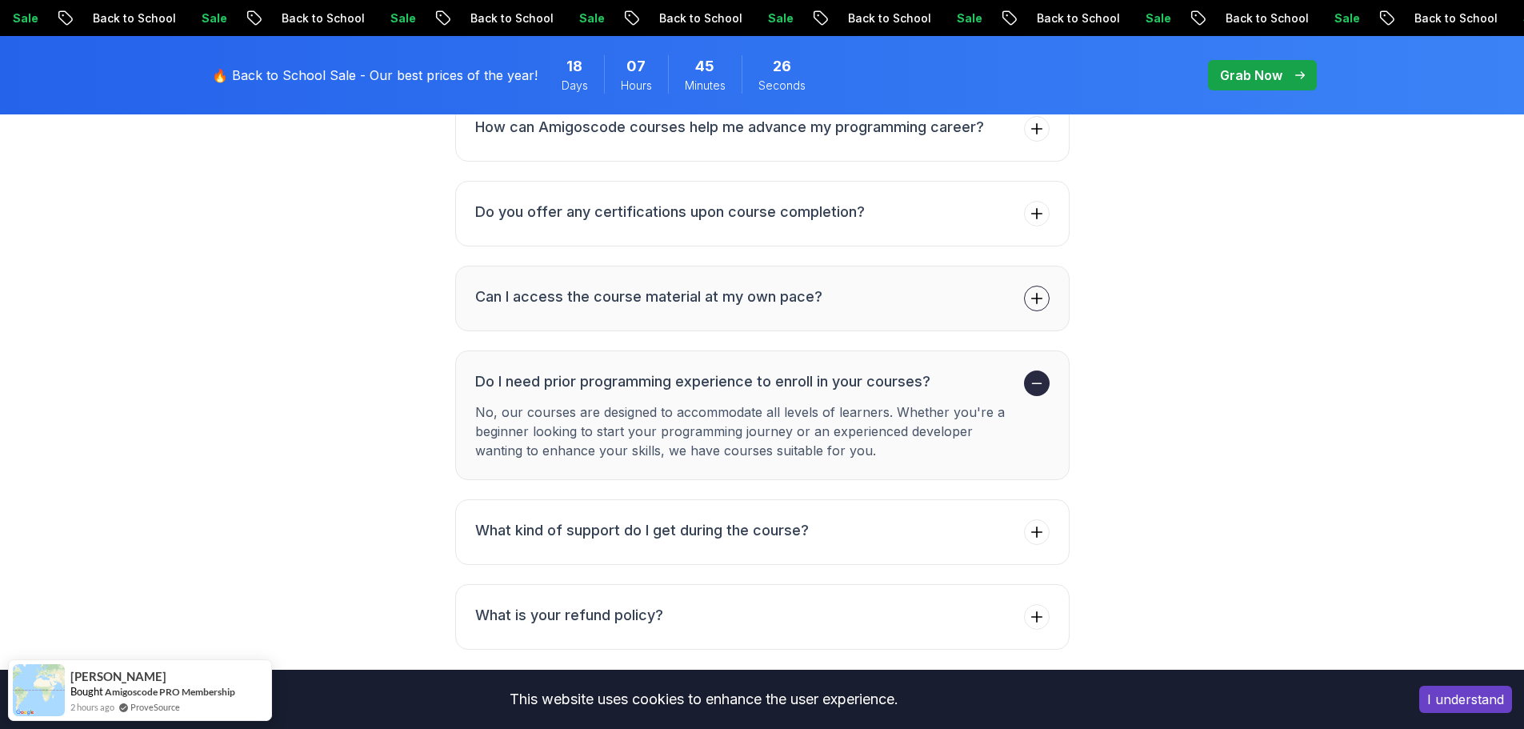
click at [813, 286] on h3 "Can I access the course material at my own pace?" at bounding box center [648, 297] width 347 height 22
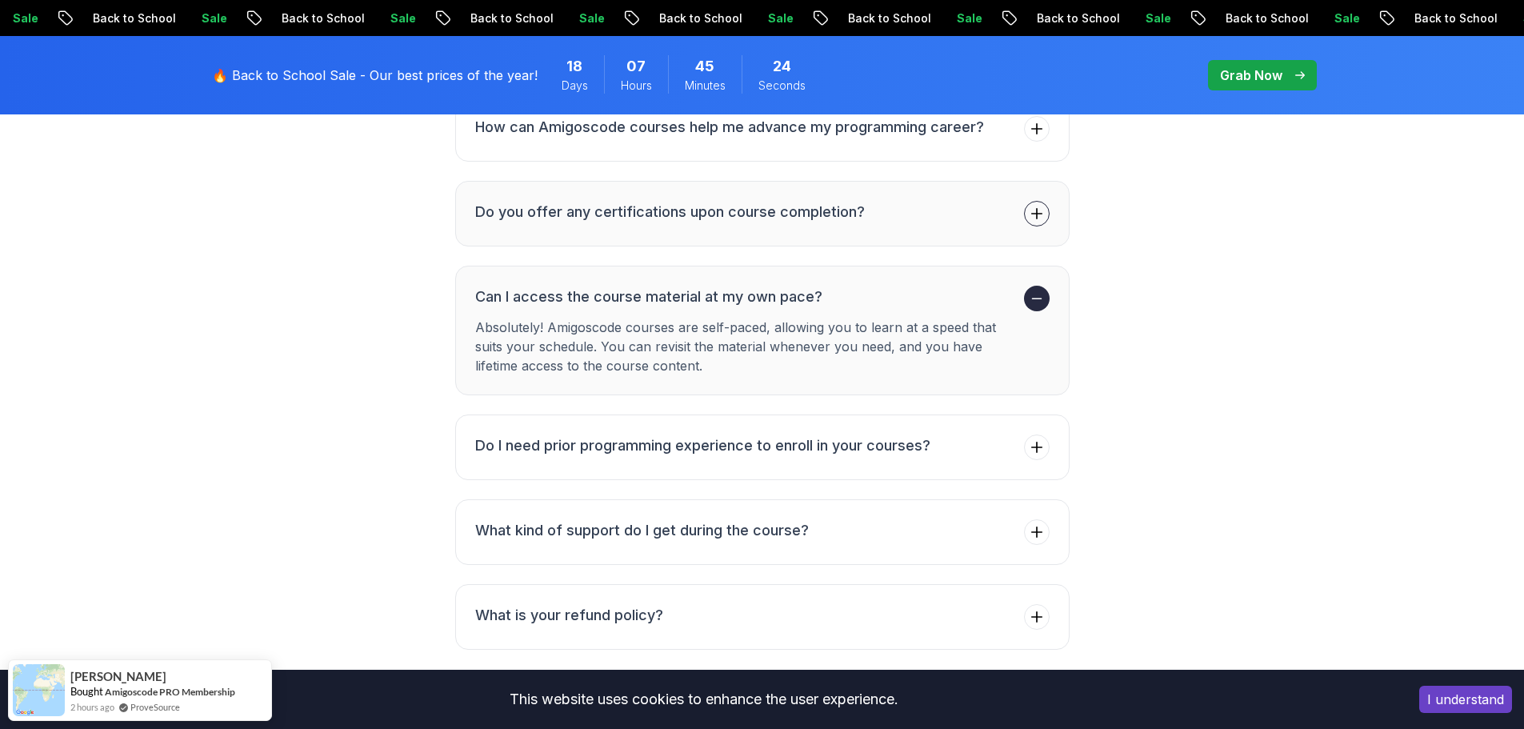
click at [815, 230] on button "Do you offer any certifications upon course completion?" at bounding box center [762, 214] width 614 height 66
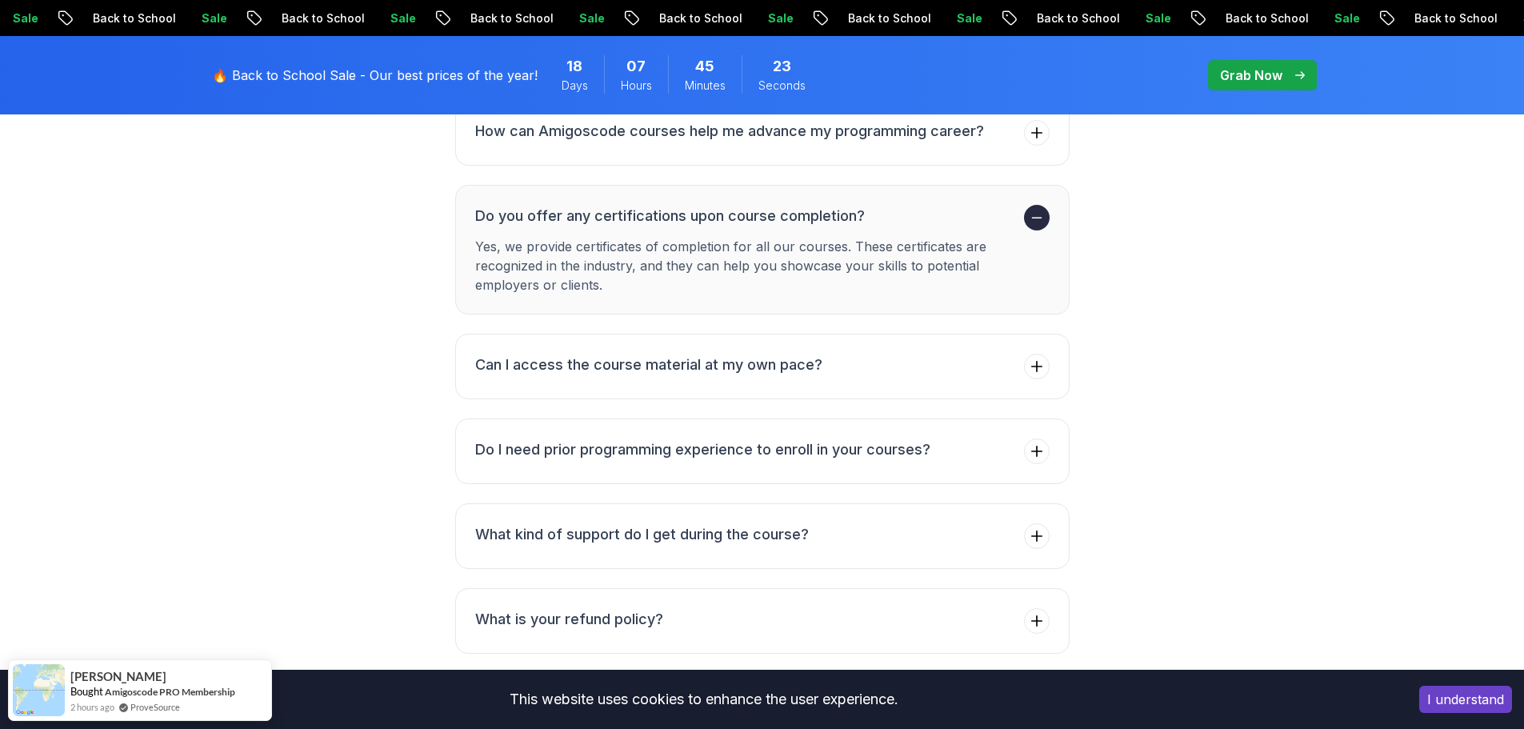
scroll to position [4765, 0]
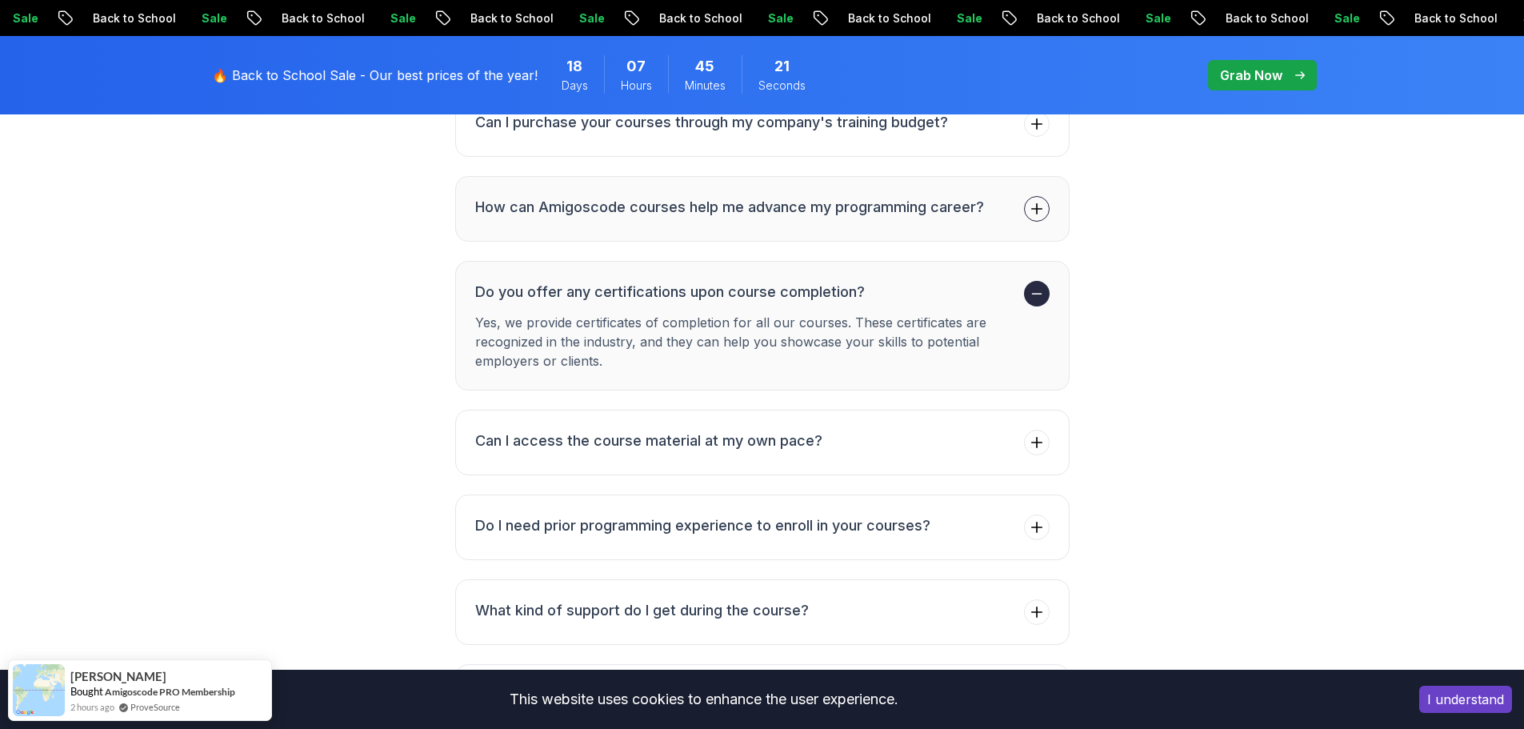
click at [840, 224] on button "How can Amigoscode courses help me advance my programming career?" at bounding box center [762, 209] width 614 height 66
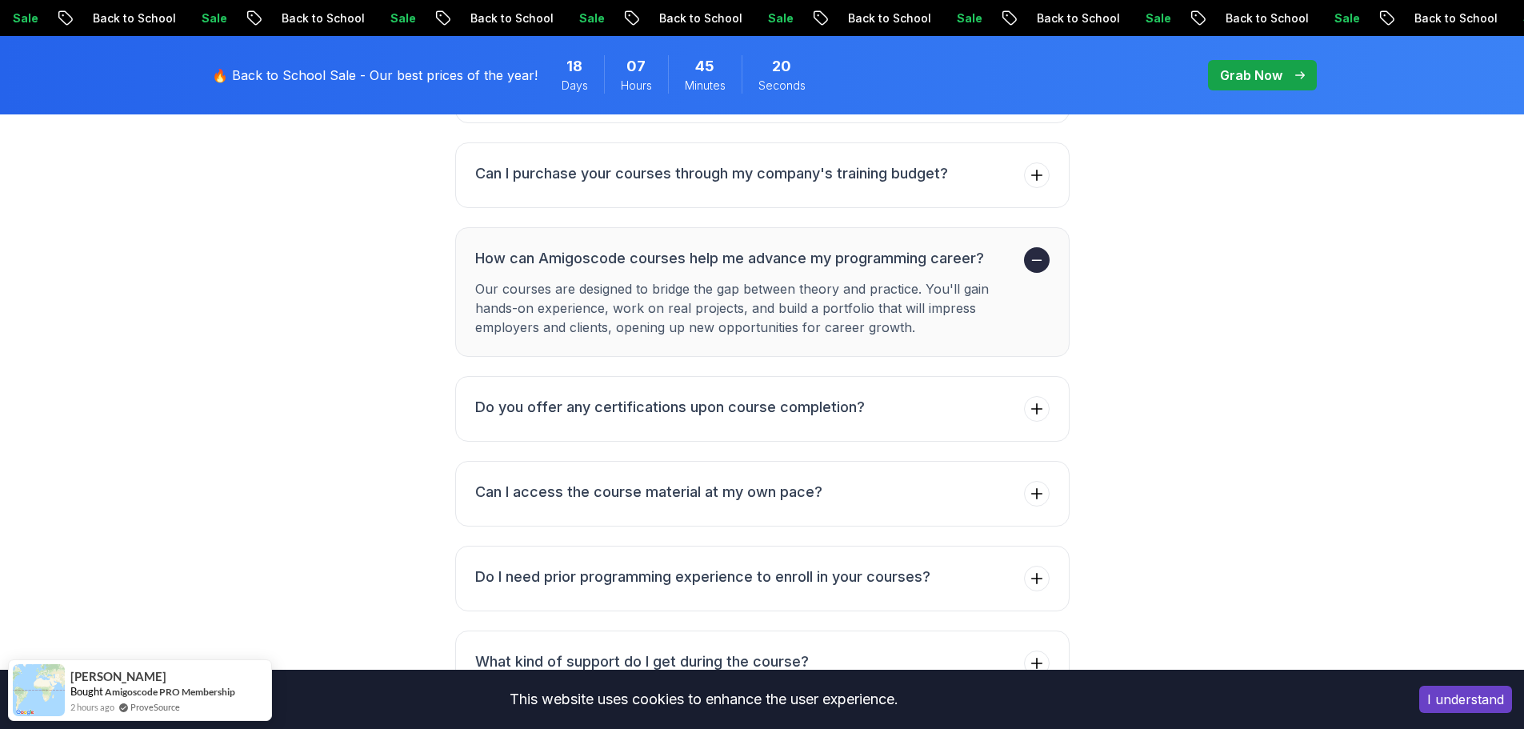
scroll to position [4685, 0]
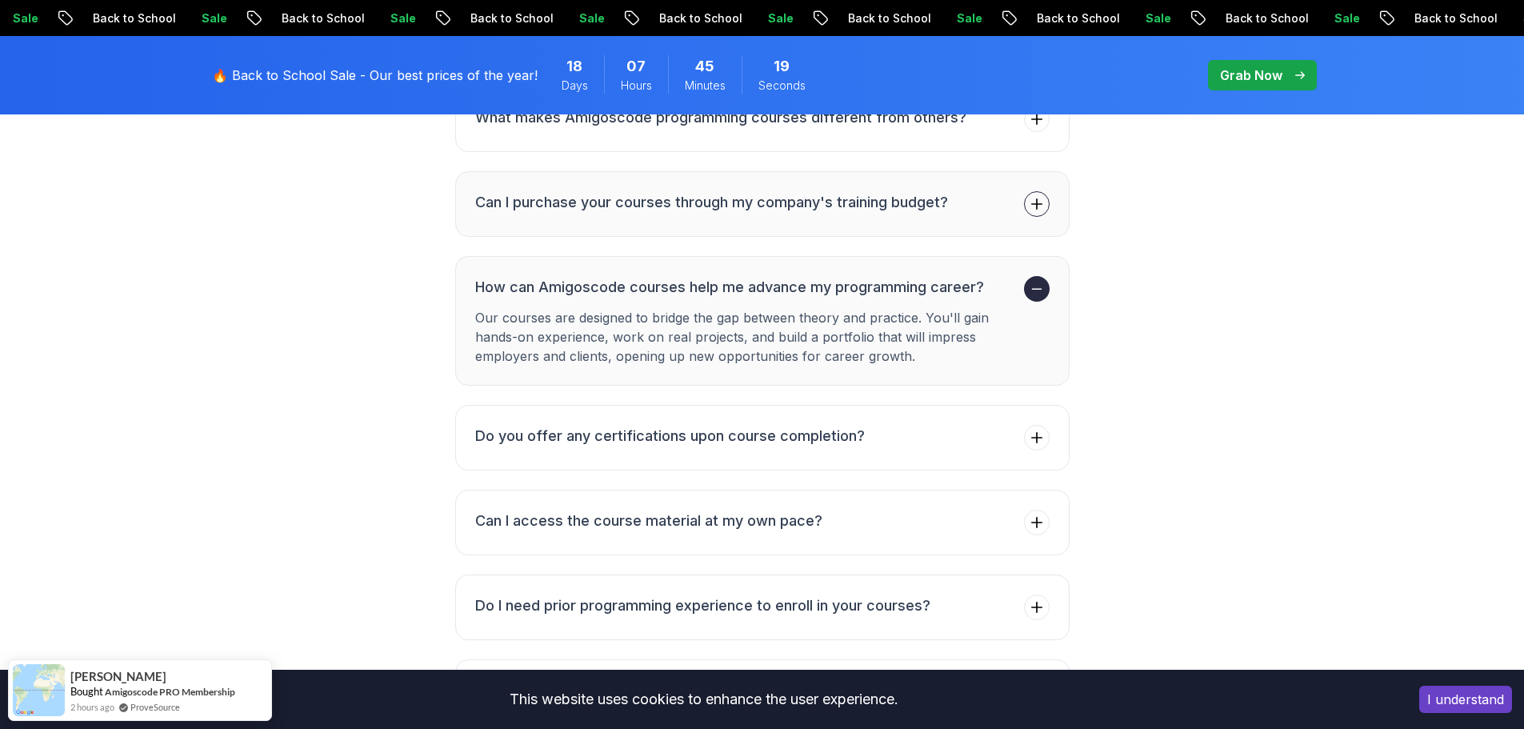
click at [838, 214] on li "Can I purchase your courses through my company's training budget?" at bounding box center [711, 204] width 473 height 26
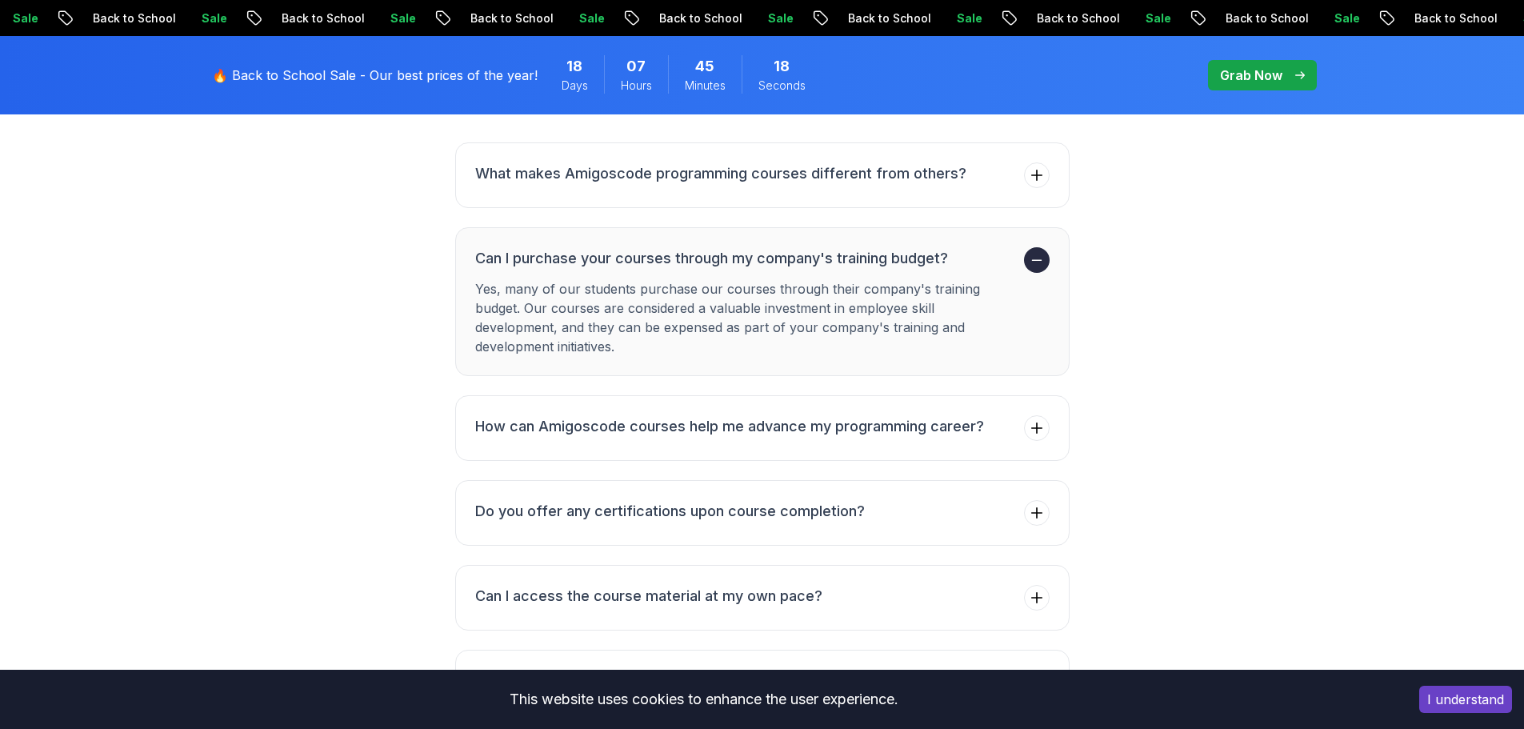
scroll to position [4525, 0]
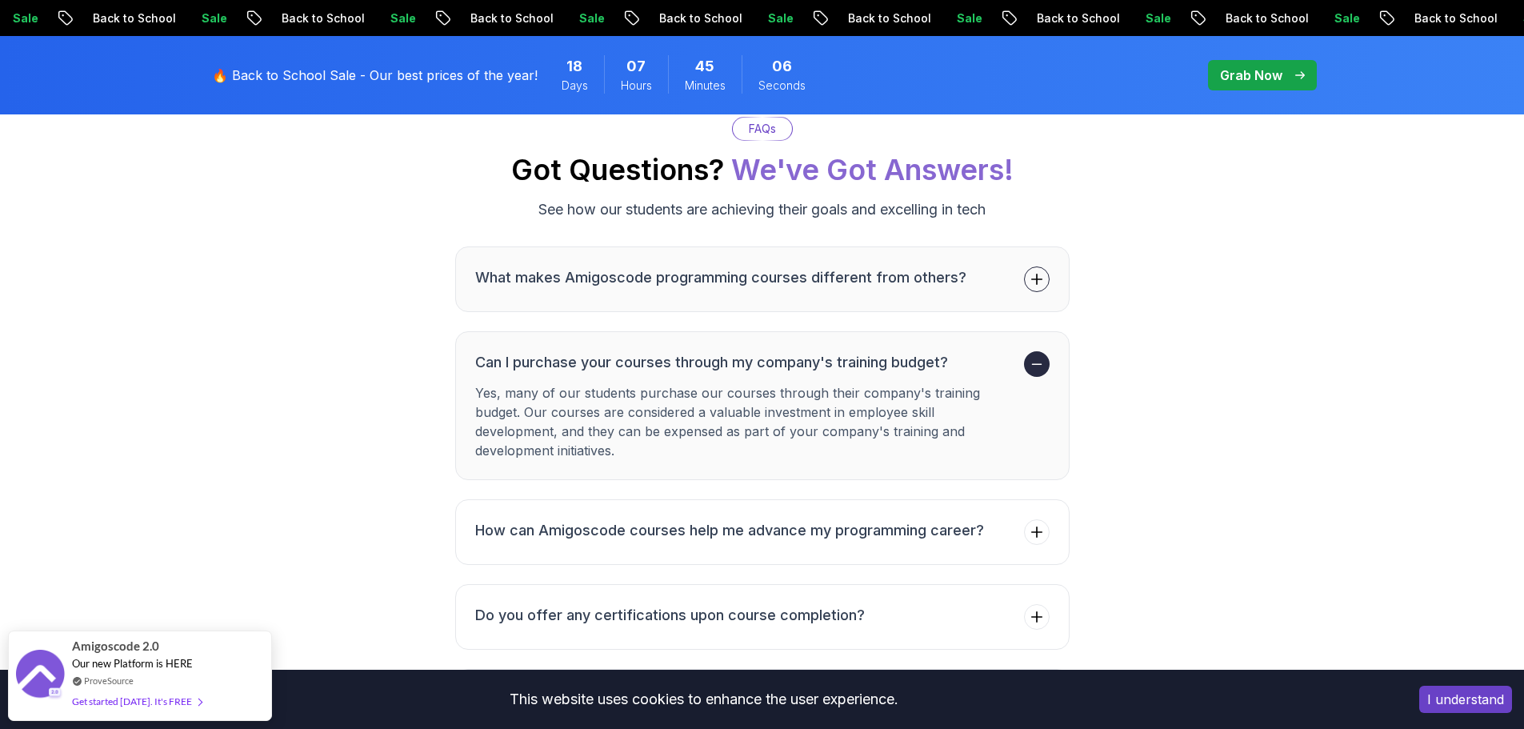
click at [846, 275] on h3 "What makes Amigoscode programming courses different from others?" at bounding box center [720, 277] width 491 height 22
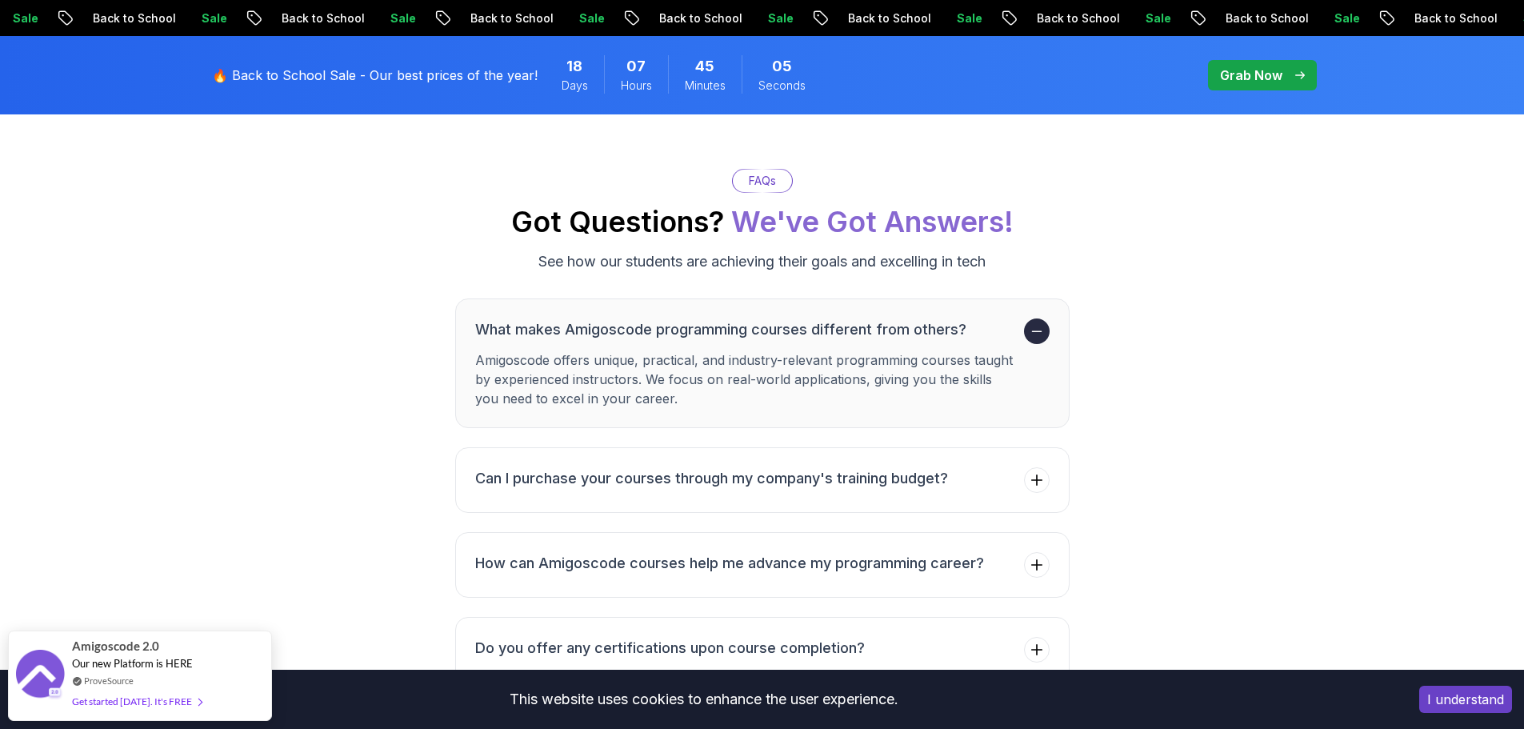
scroll to position [4445, 0]
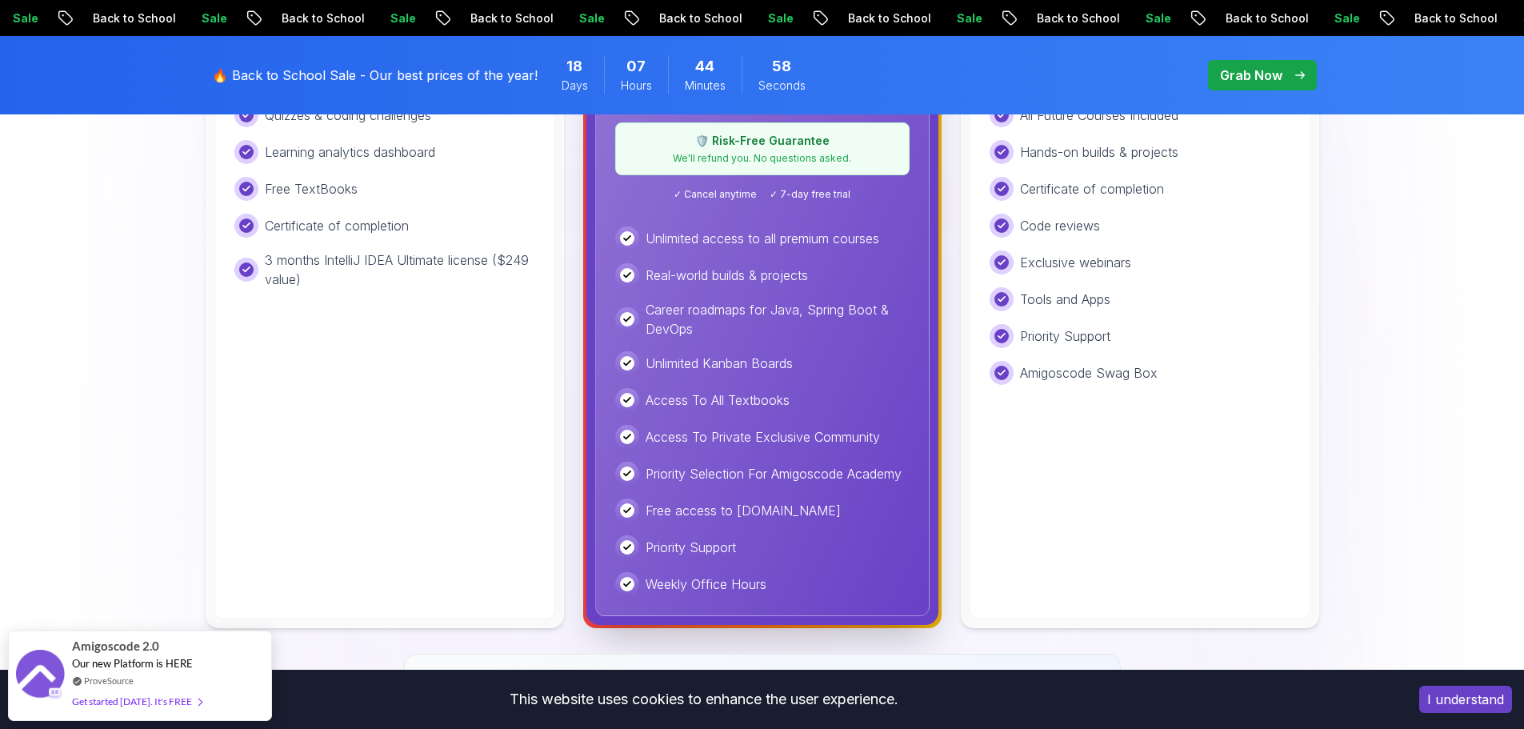
scroll to position [720, 0]
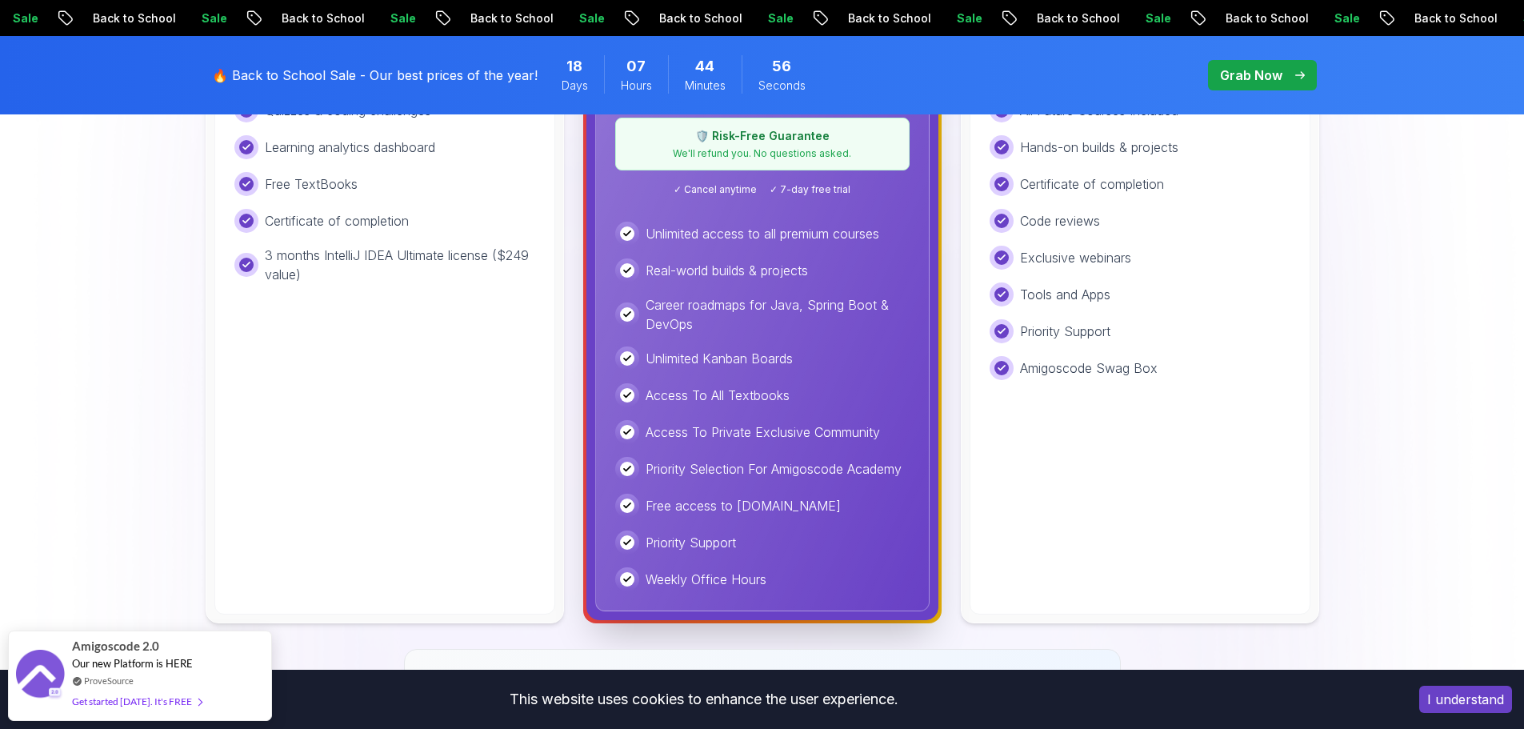
click at [822, 184] on span "✓ 7-day free trial" at bounding box center [810, 189] width 81 height 13
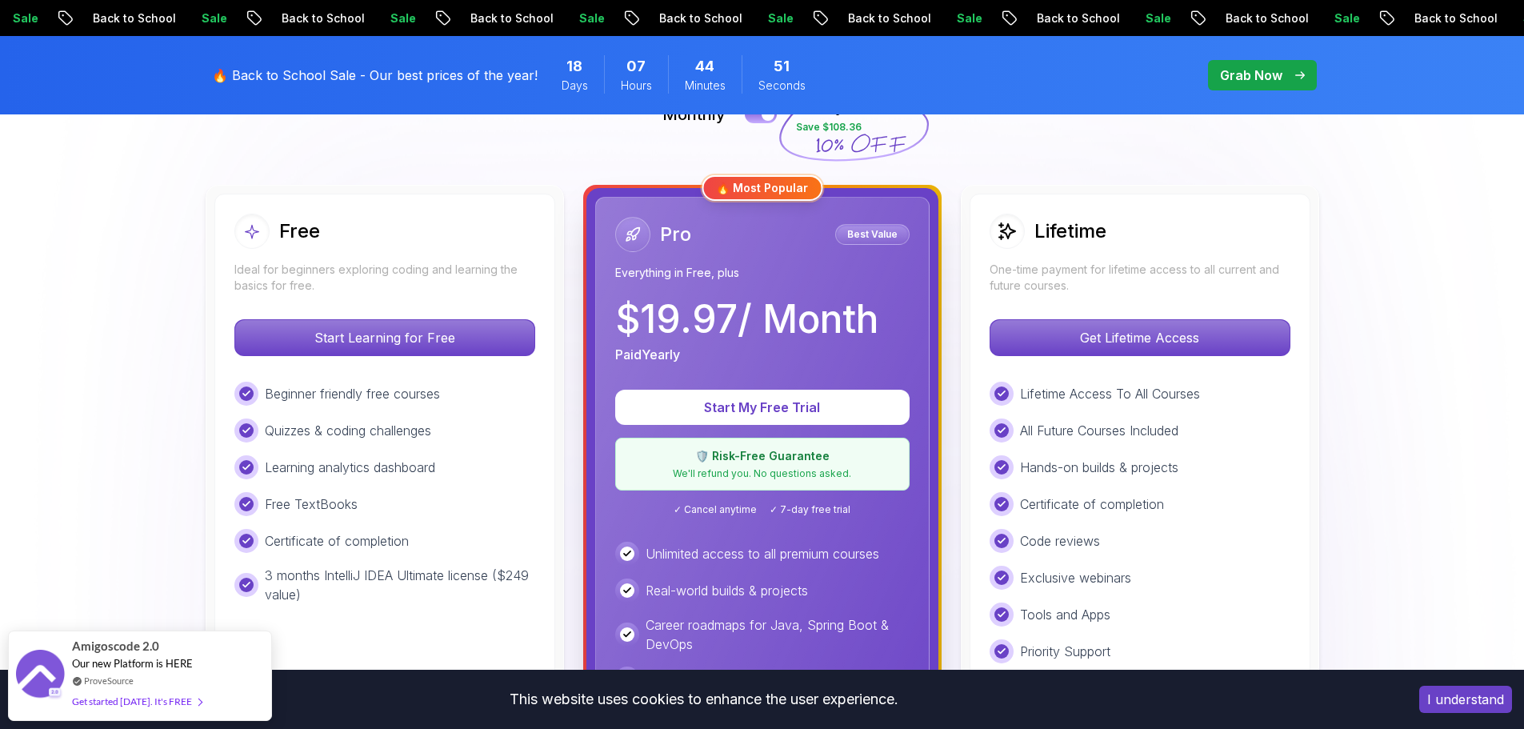
scroll to position [320, 0]
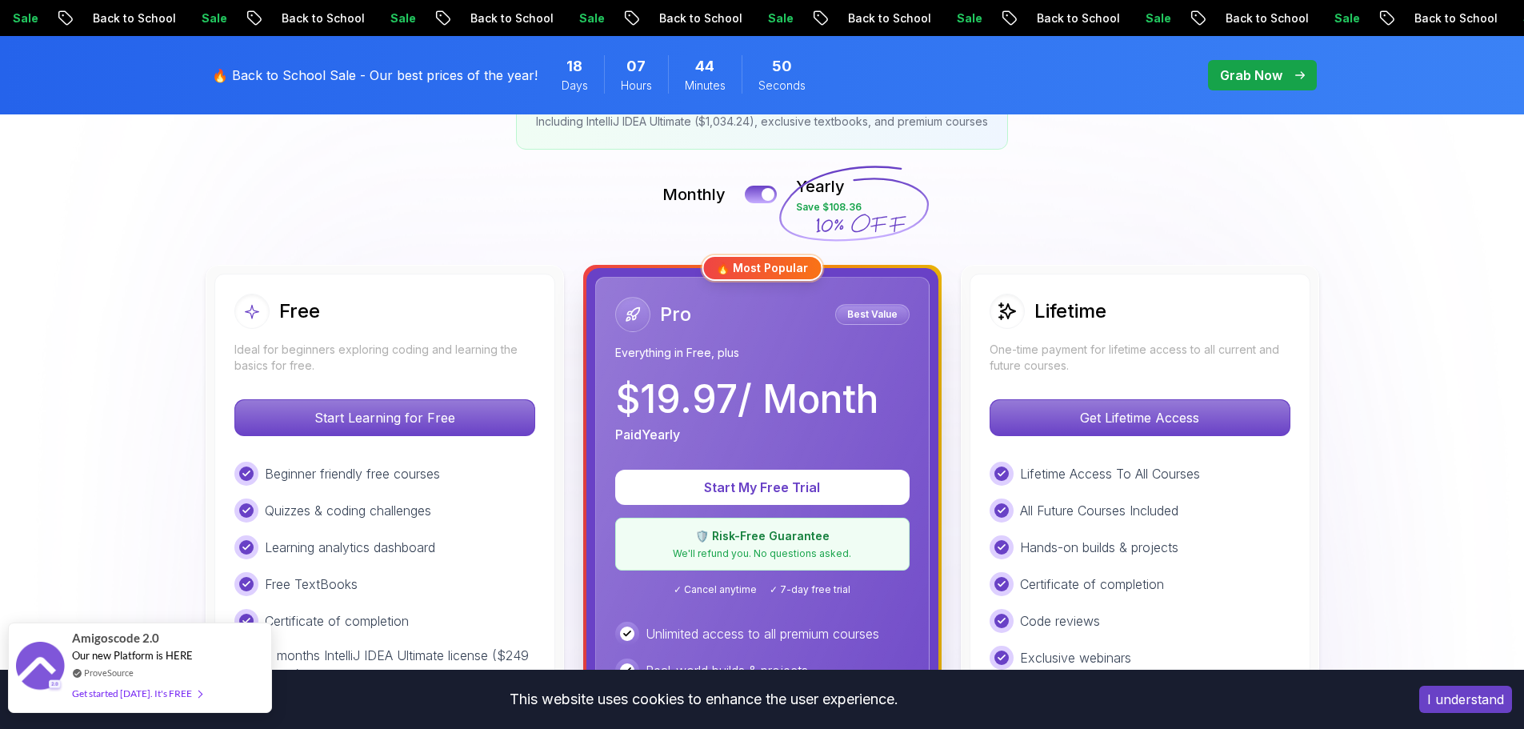
click at [244, 676] on div "Amigoscode 2.0 Our new Platform is HERE ProveSource Get started [DATE]. It's FR…" at bounding box center [140, 667] width 264 height 90
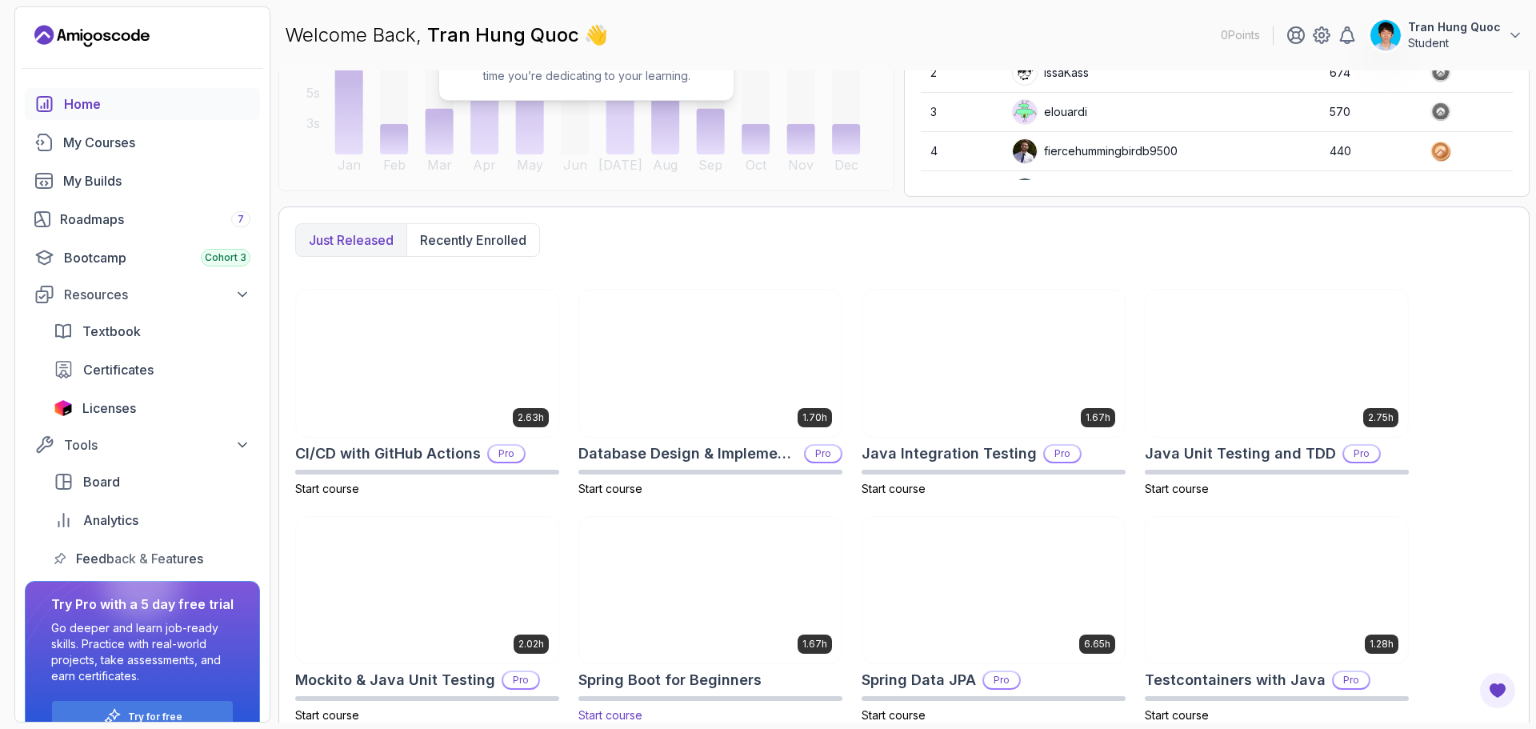
scroll to position [297, 0]
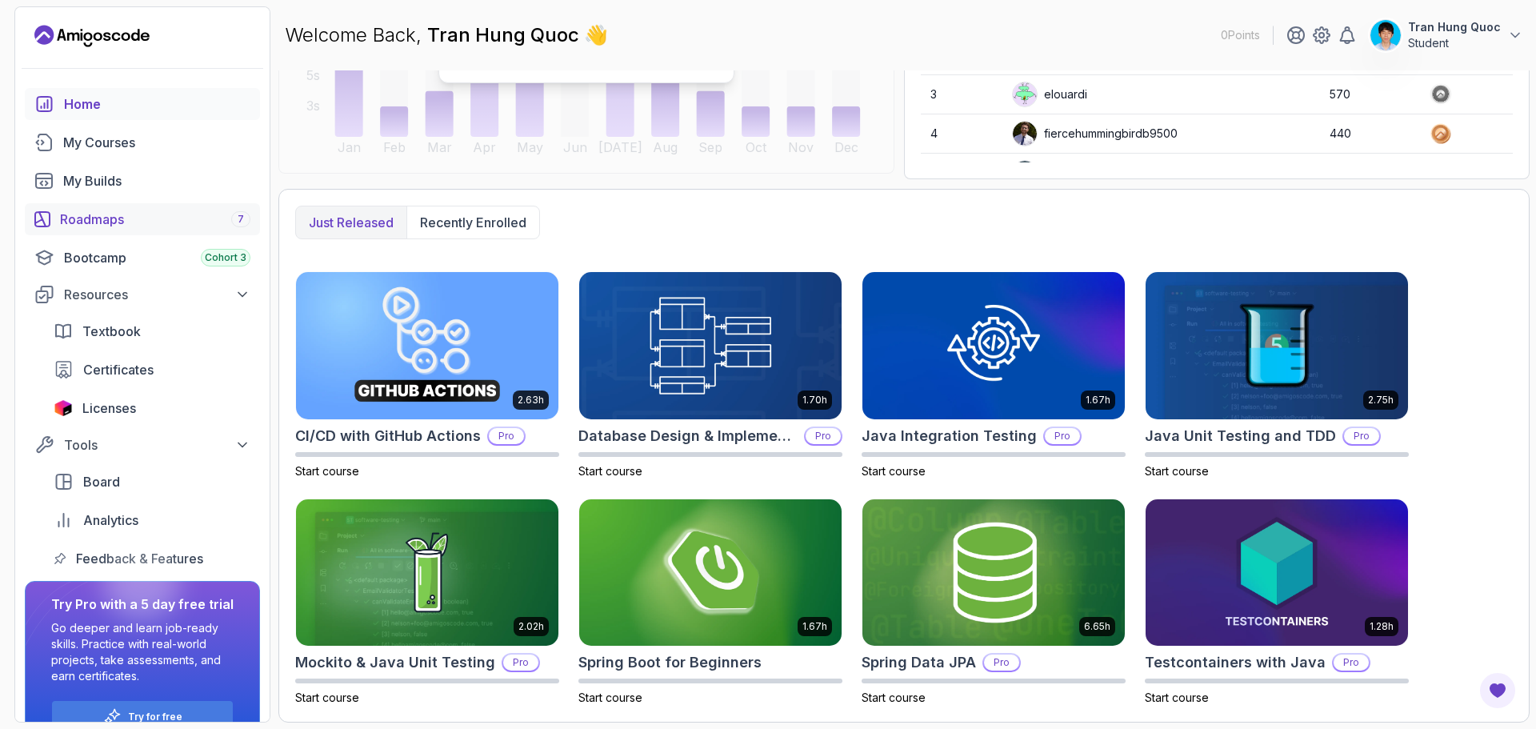
click at [171, 218] on div "Roadmaps 7" at bounding box center [155, 219] width 190 height 19
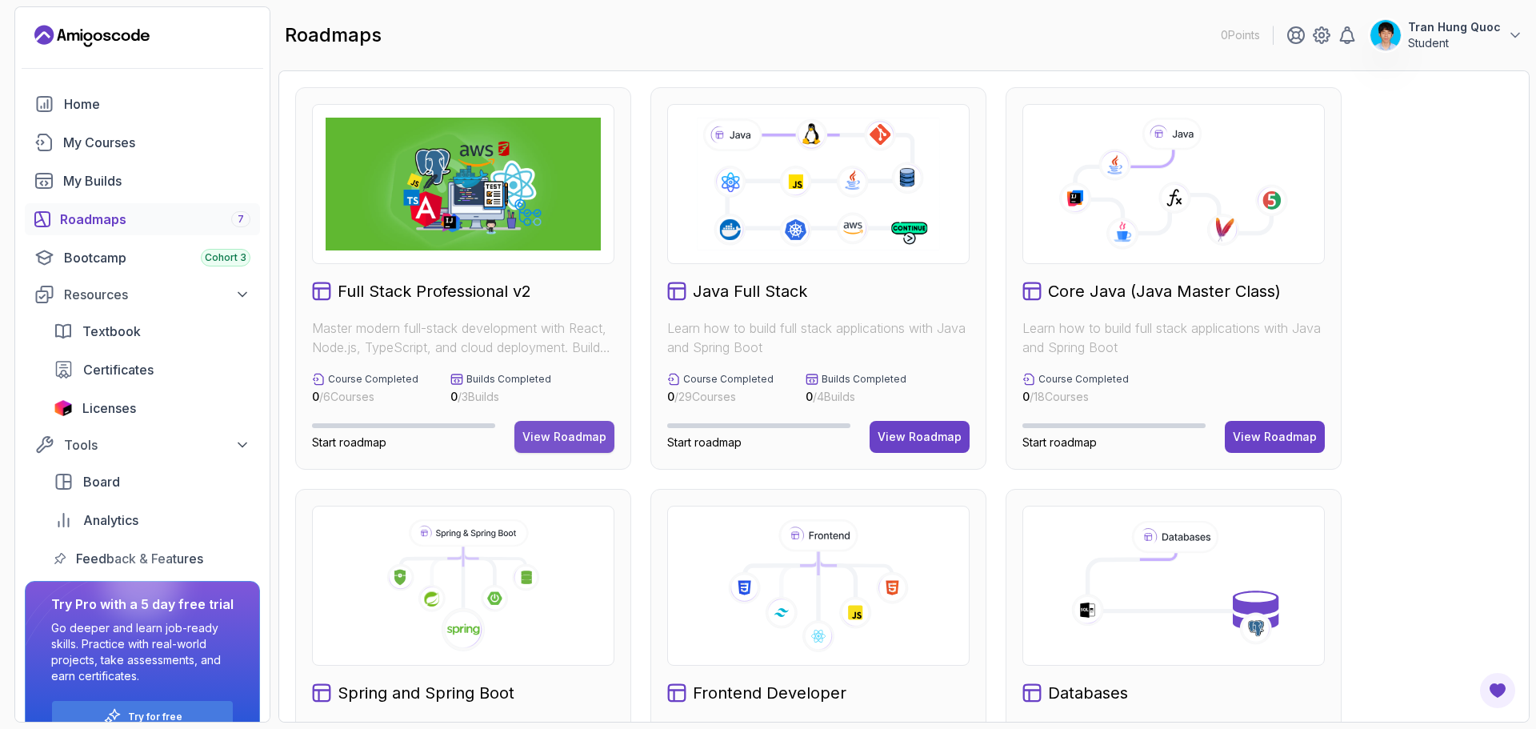
click at [569, 431] on div "View Roadmap" at bounding box center [564, 437] width 84 height 16
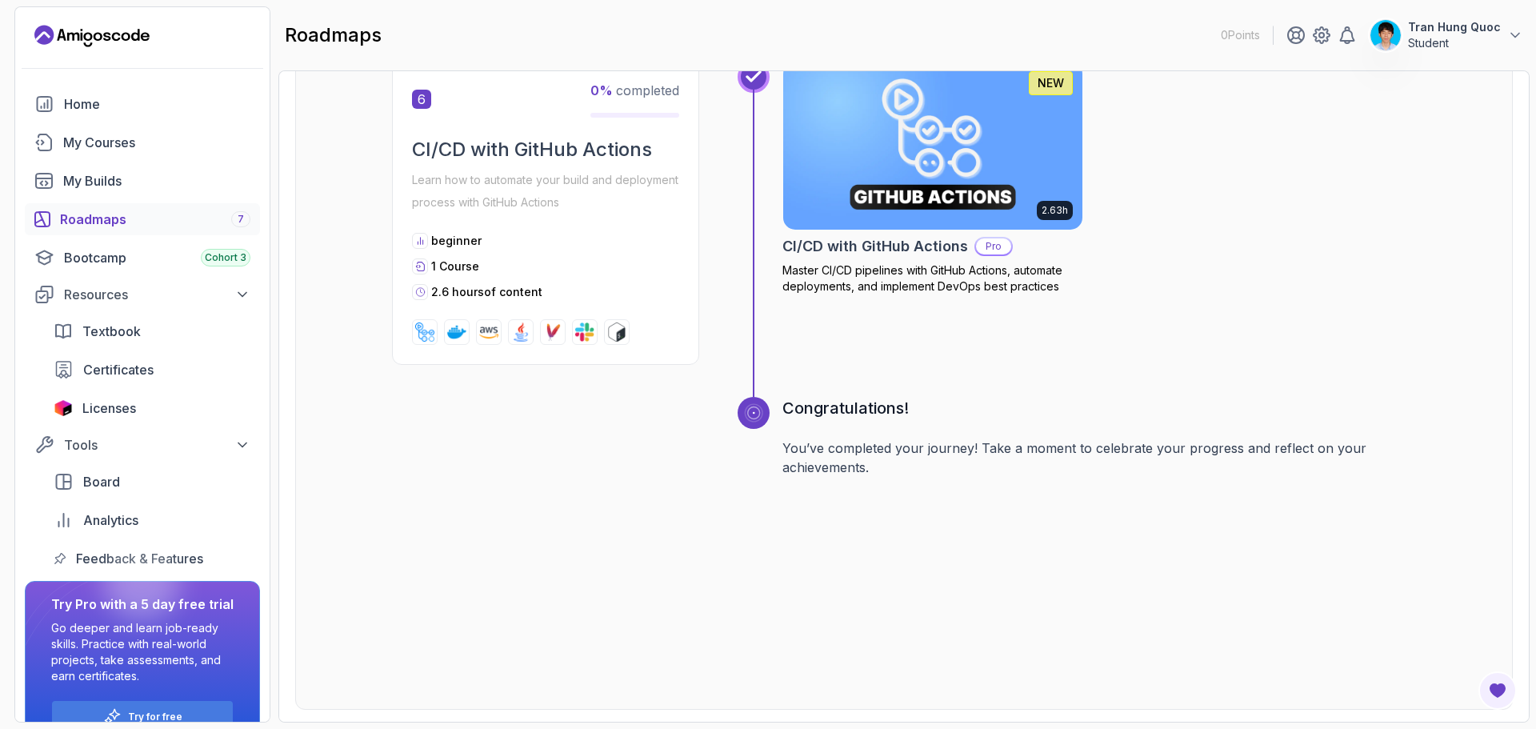
scroll to position [2746, 0]
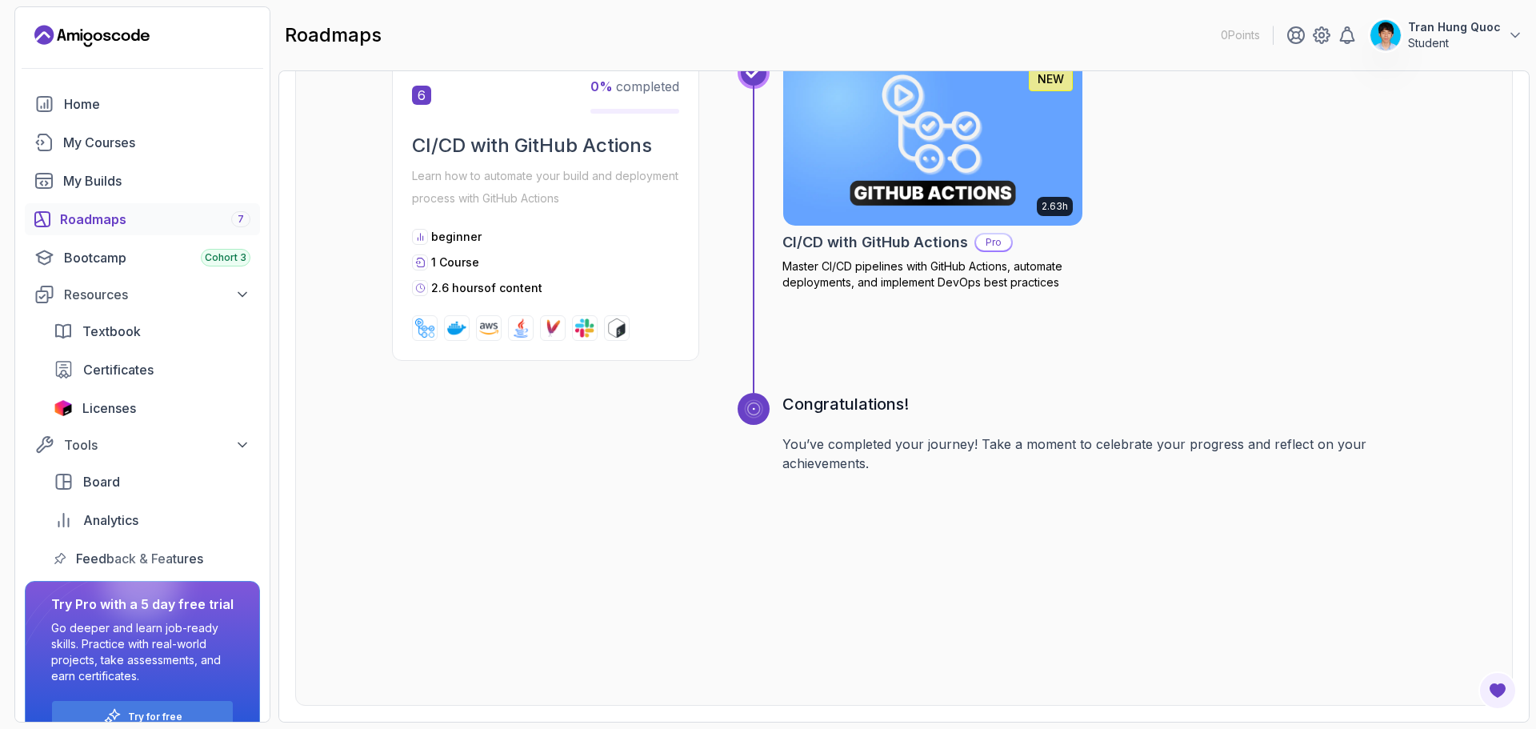
click at [154, 222] on div "Roadmaps 7" at bounding box center [155, 219] width 190 height 19
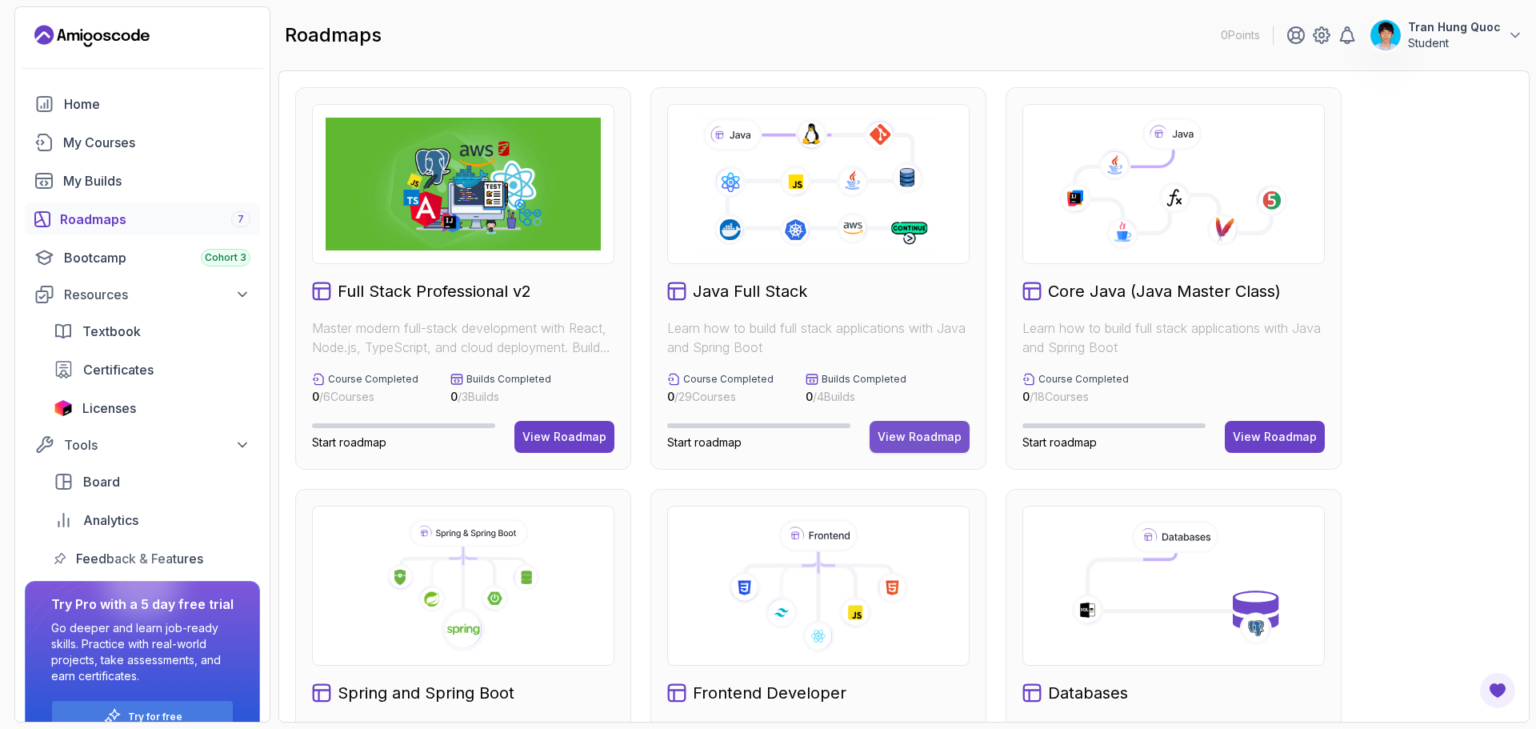
click at [934, 430] on div "View Roadmap" at bounding box center [920, 437] width 84 height 16
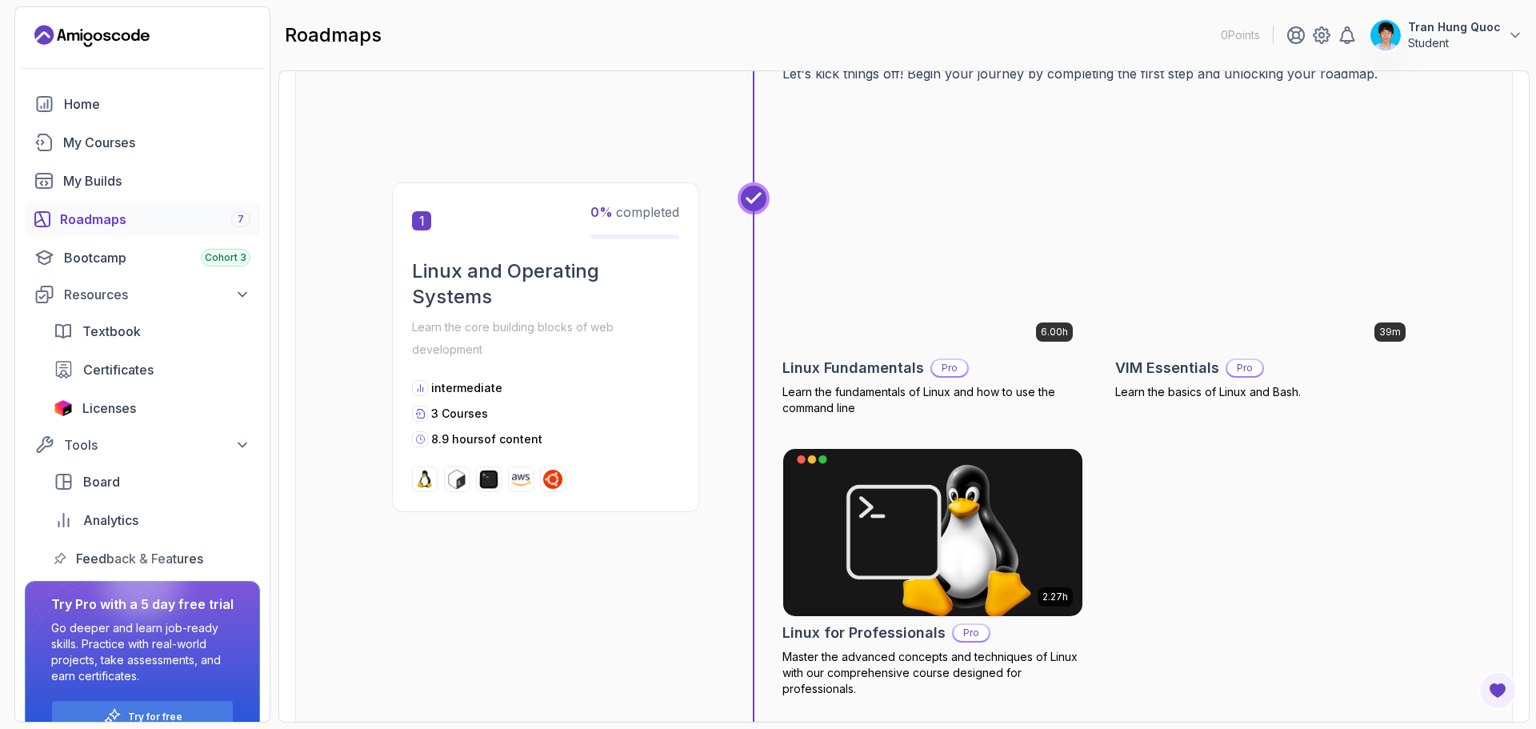
scroll to position [240, 0]
